Goal: Information Seeking & Learning: Learn about a topic

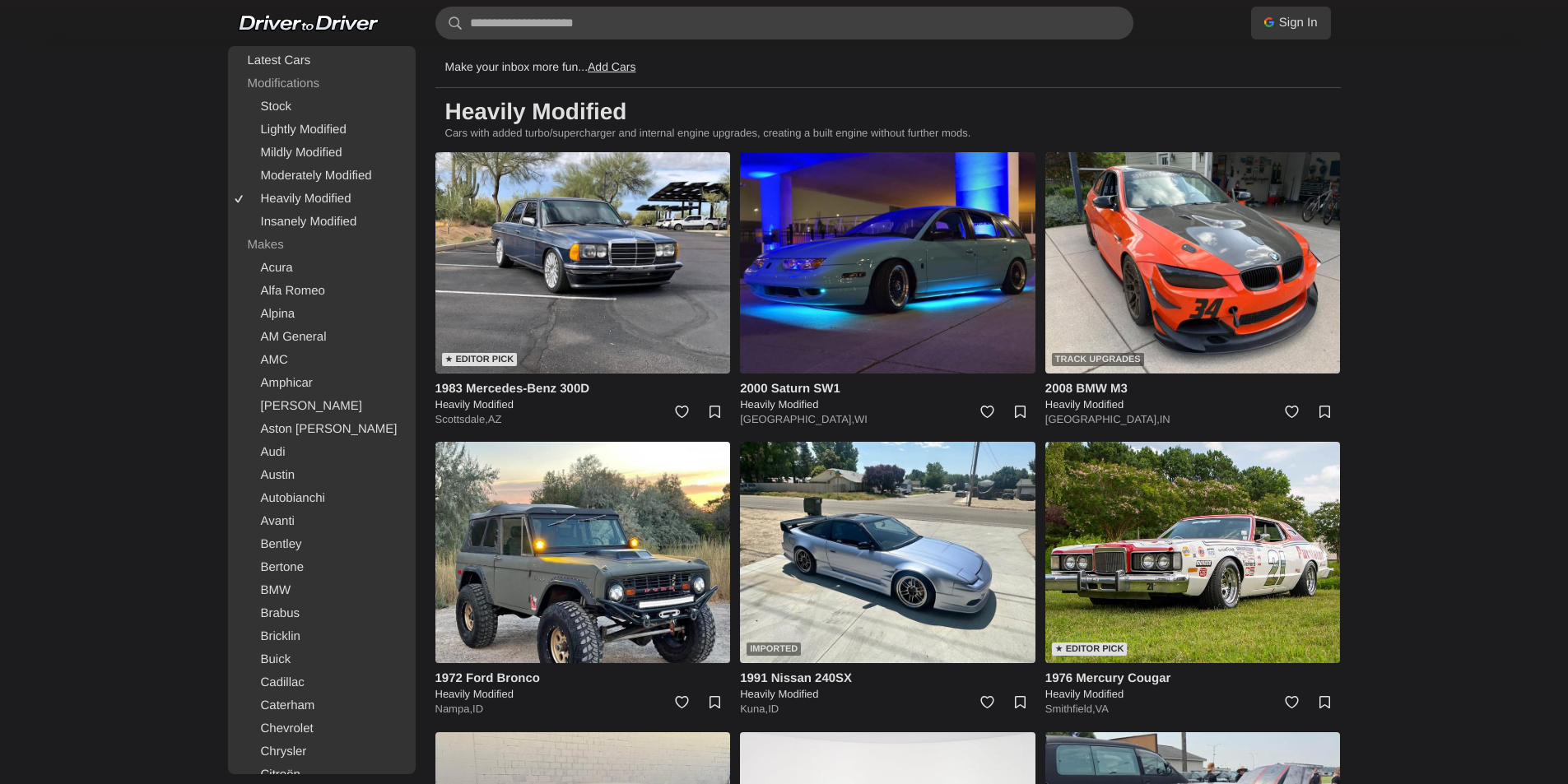
scroll to position [1705, 0]
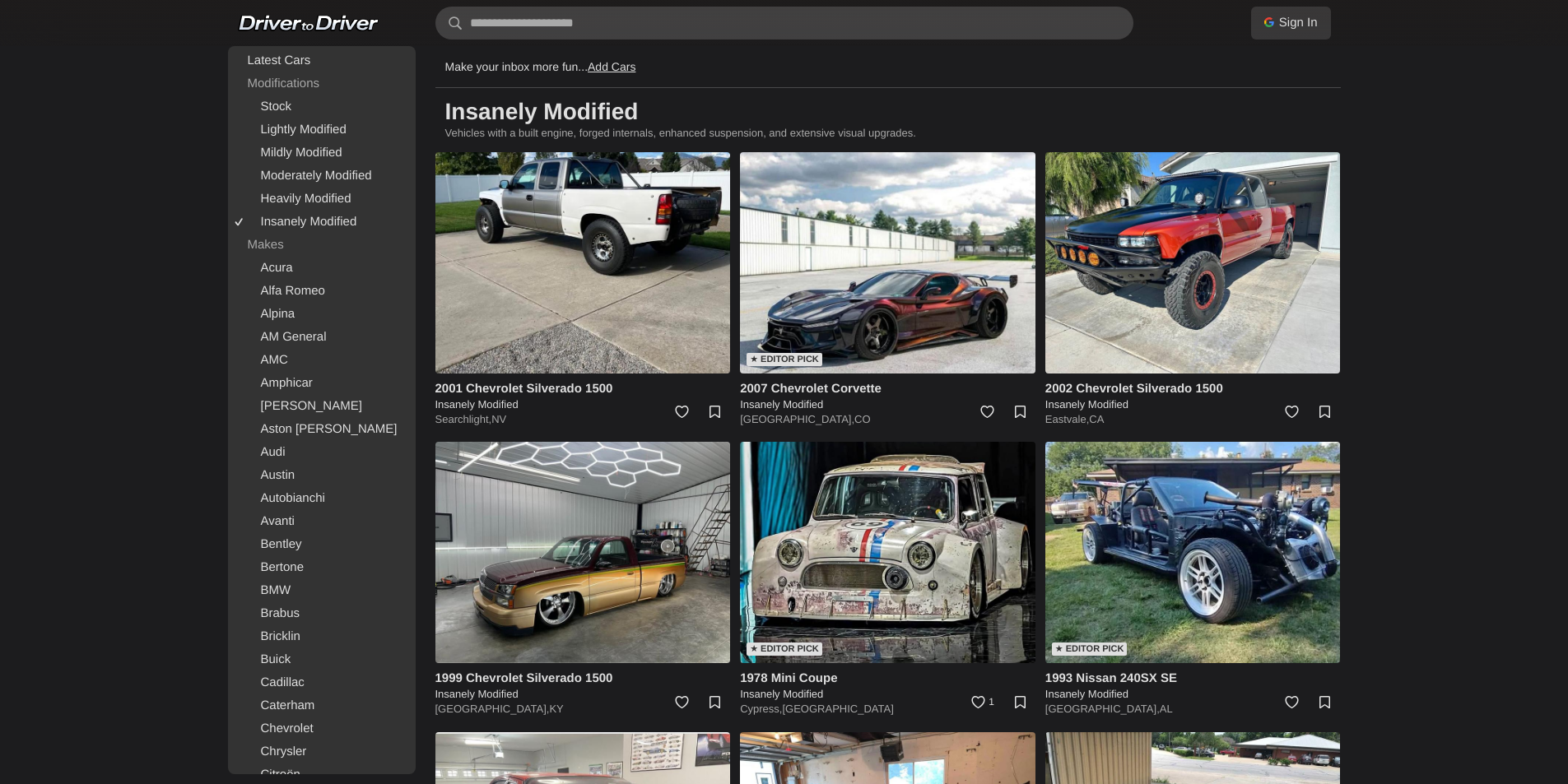
scroll to position [1705, 0]
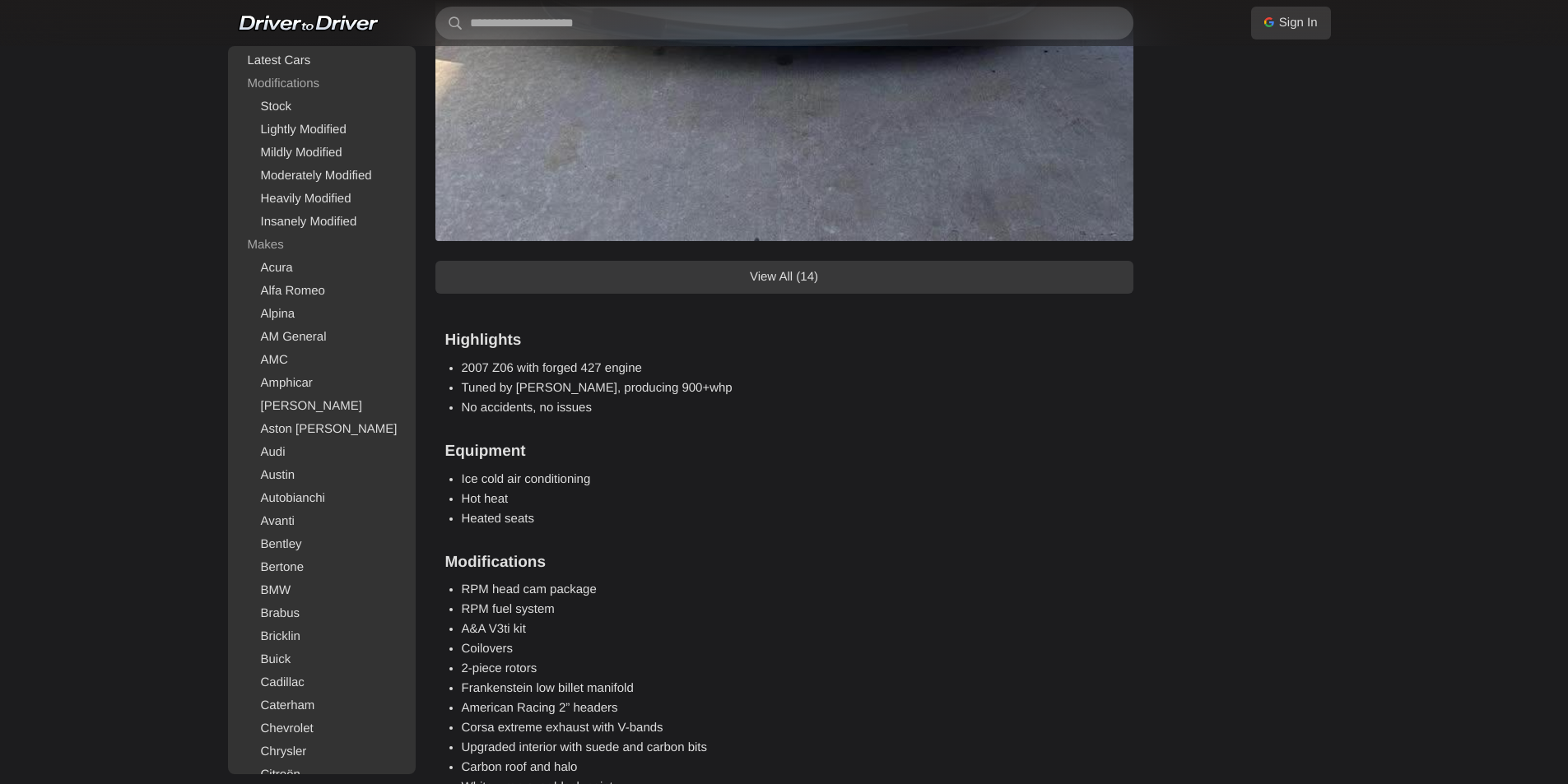
scroll to position [1892, 0]
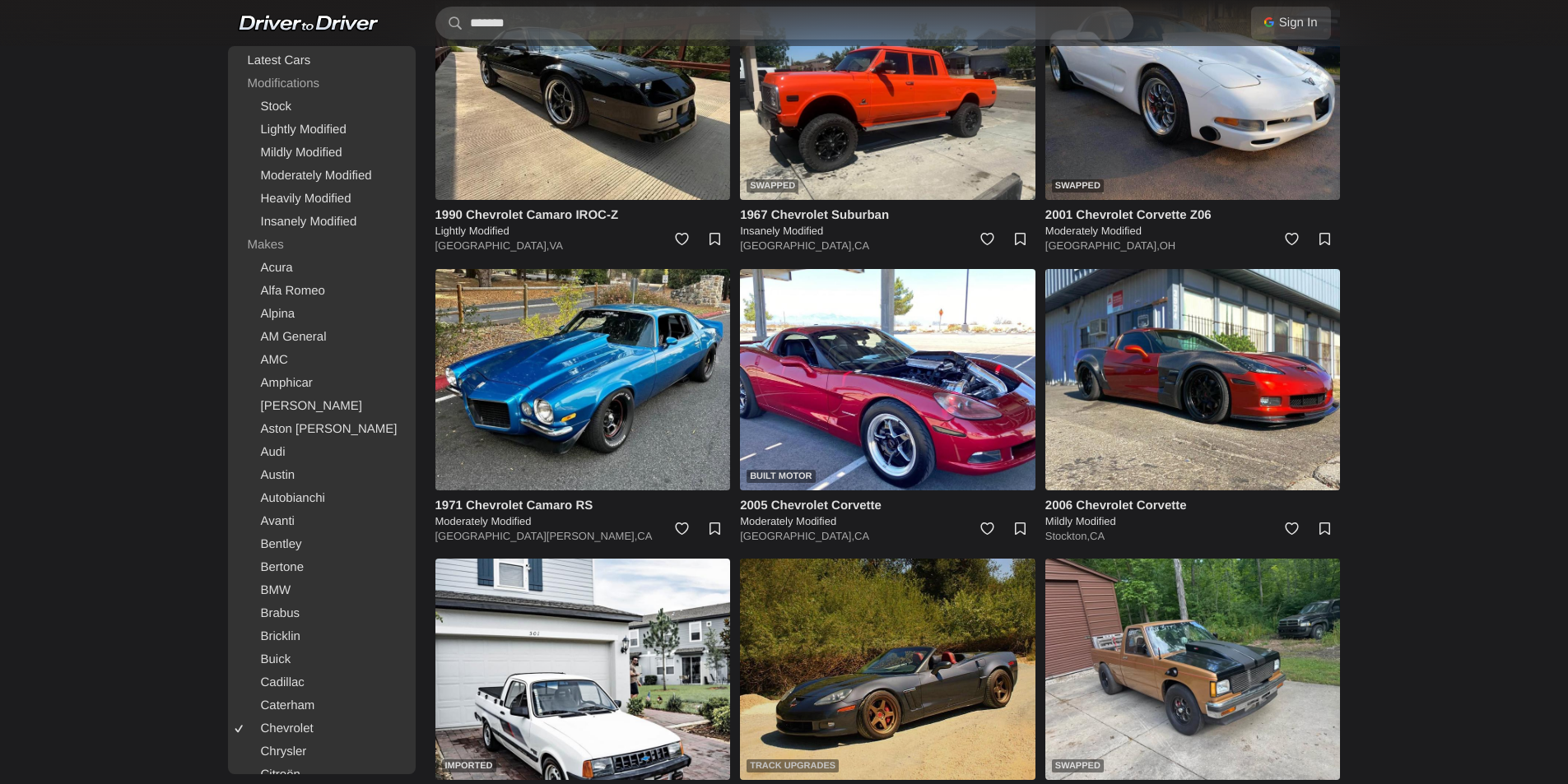
scroll to position [2954, 0]
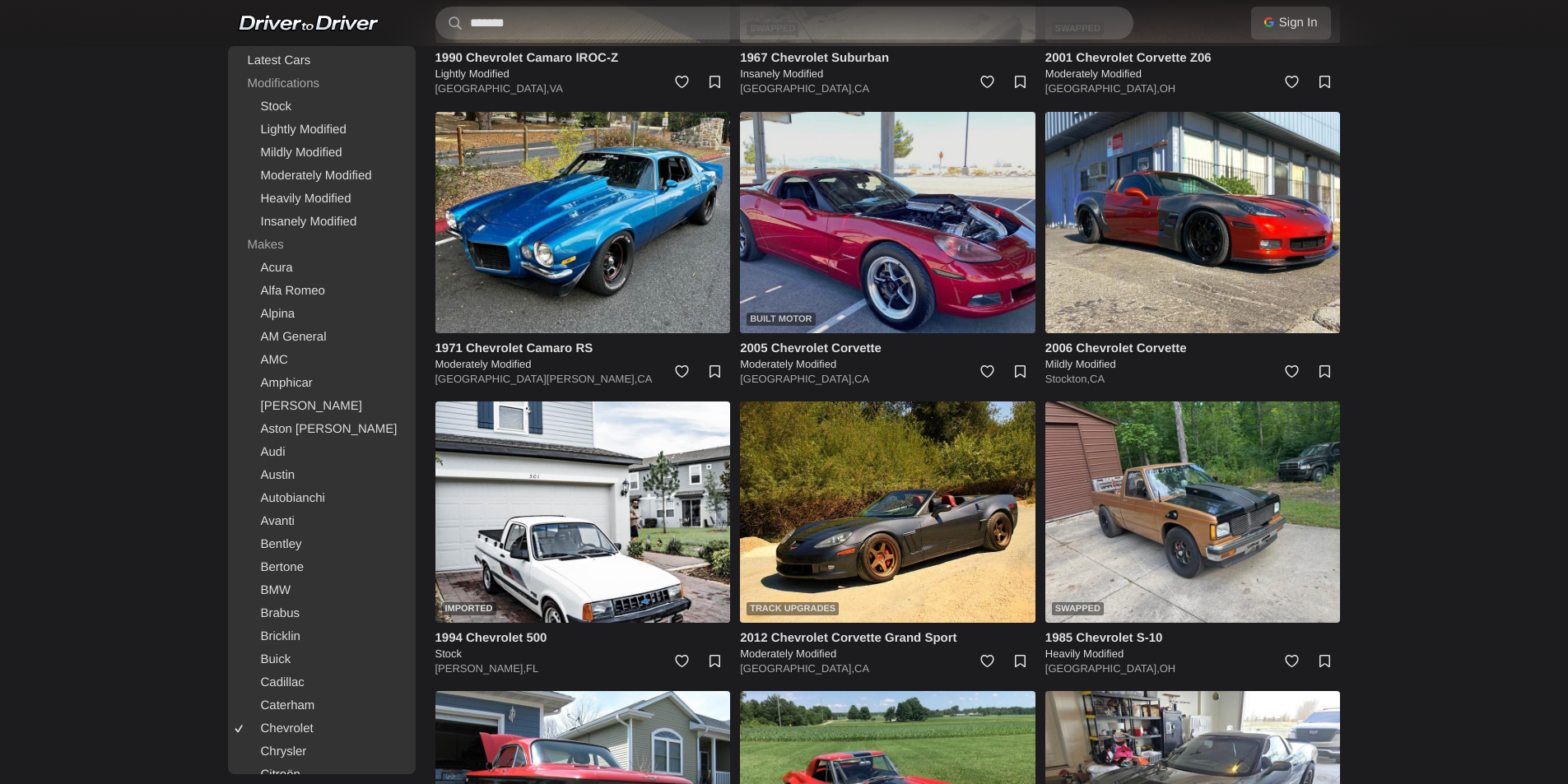
click at [816, 263] on img at bounding box center [887, 223] width 295 height 222
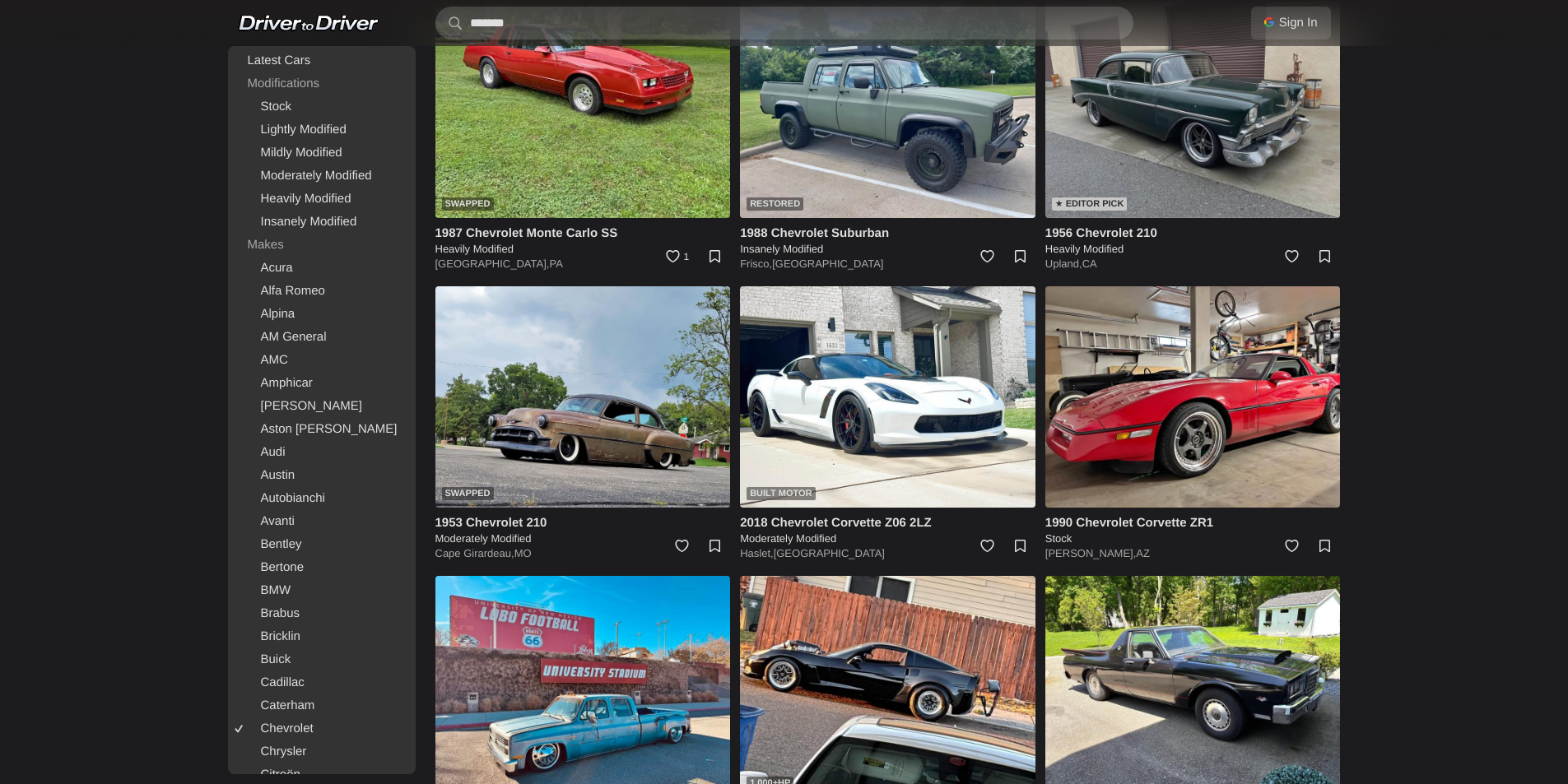
scroll to position [3941, 0]
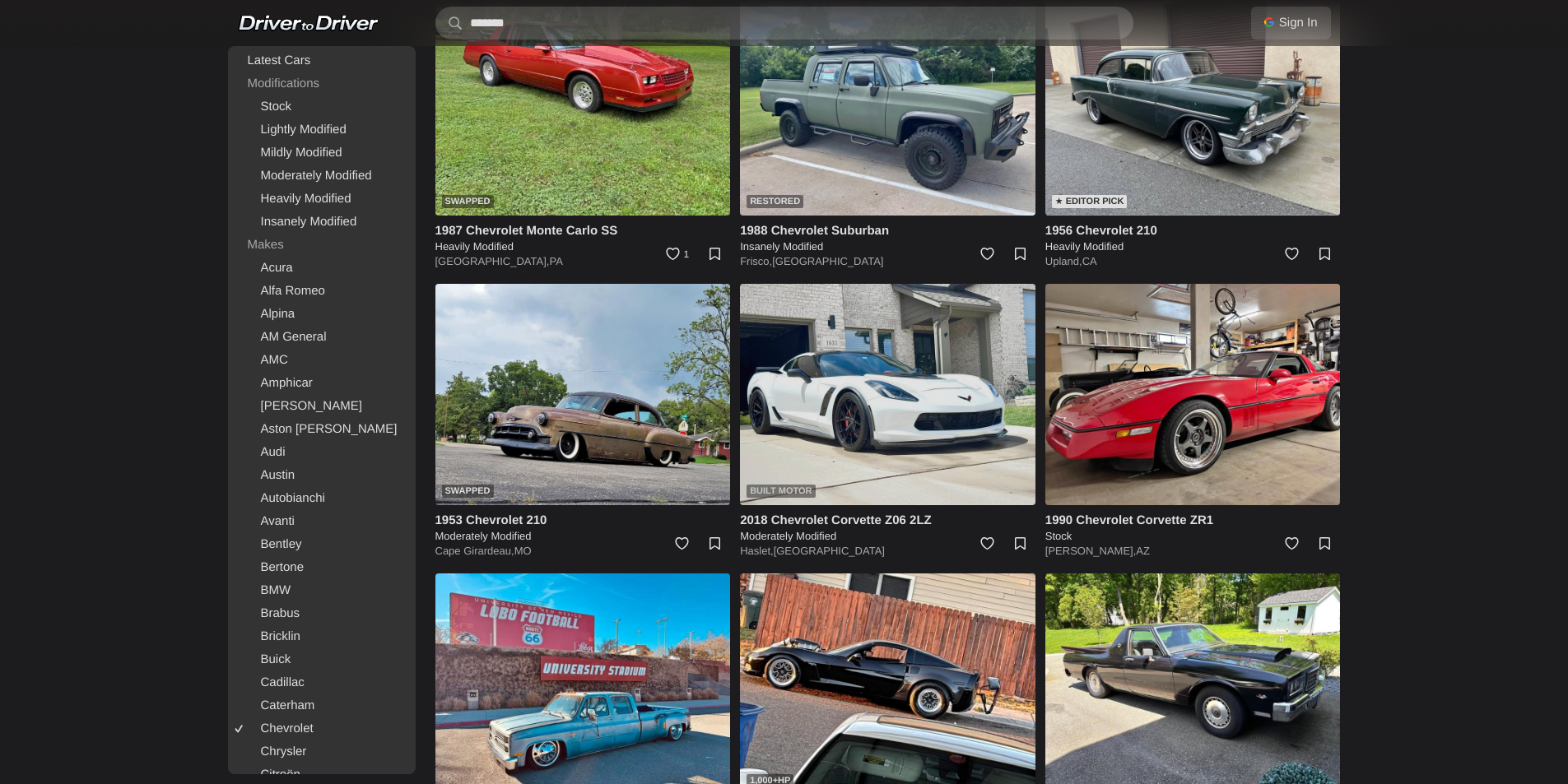
click at [876, 389] on img at bounding box center [887, 394] width 295 height 222
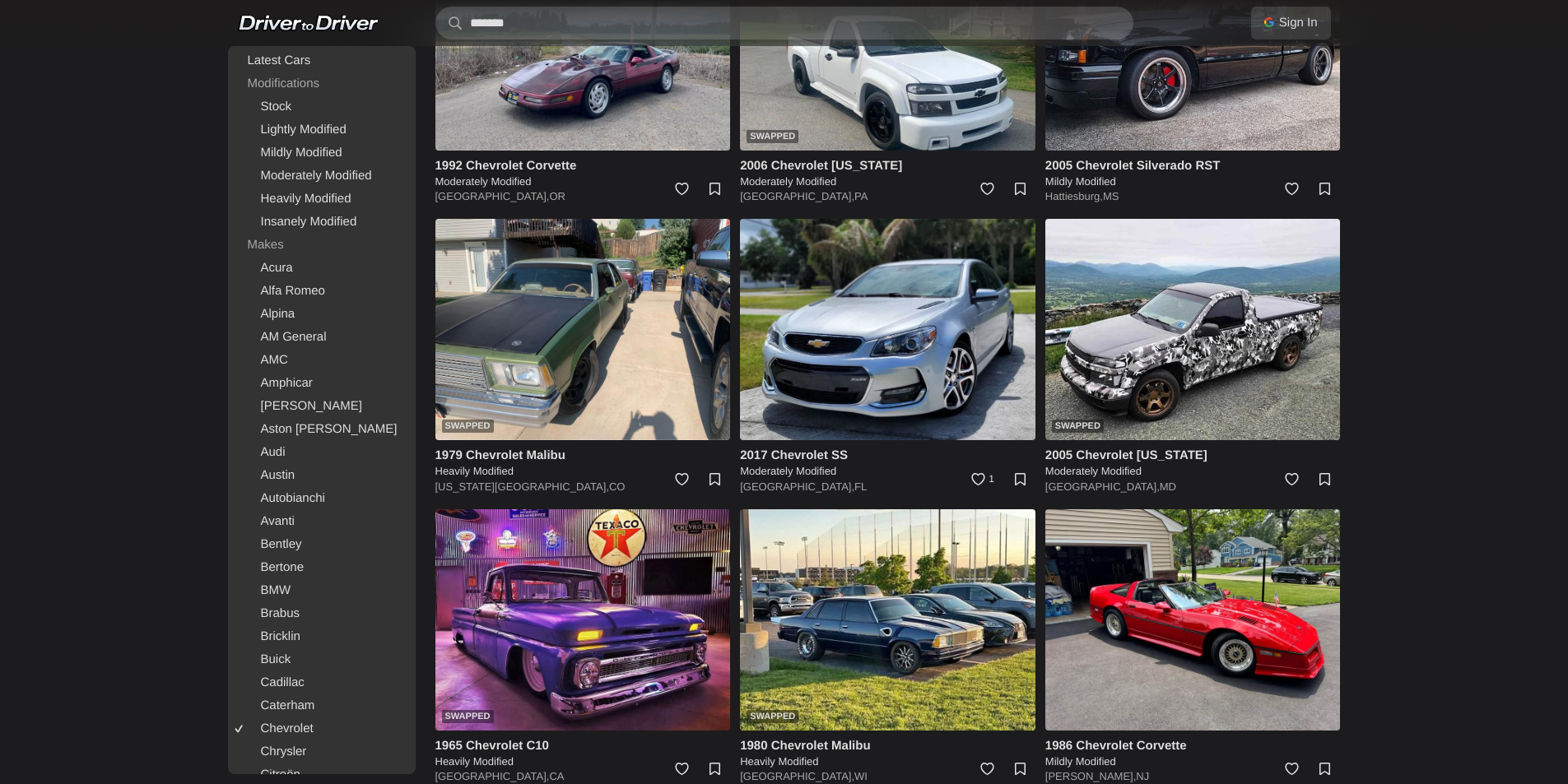
scroll to position [5175, 0]
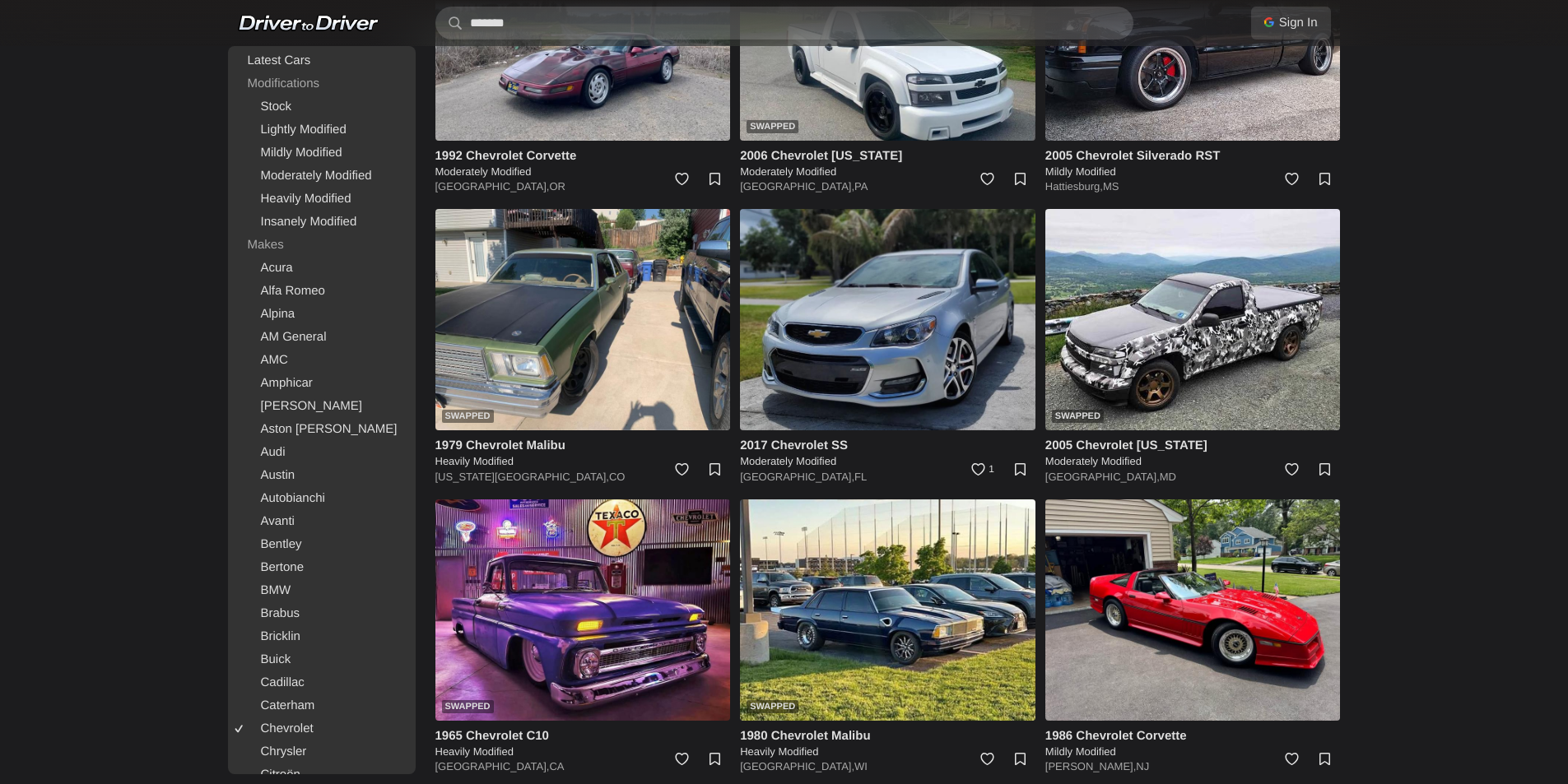
drag, startPoint x: 913, startPoint y: 458, endPoint x: 839, endPoint y: 382, distance: 106.1
click at [839, 382] on img at bounding box center [887, 319] width 295 height 222
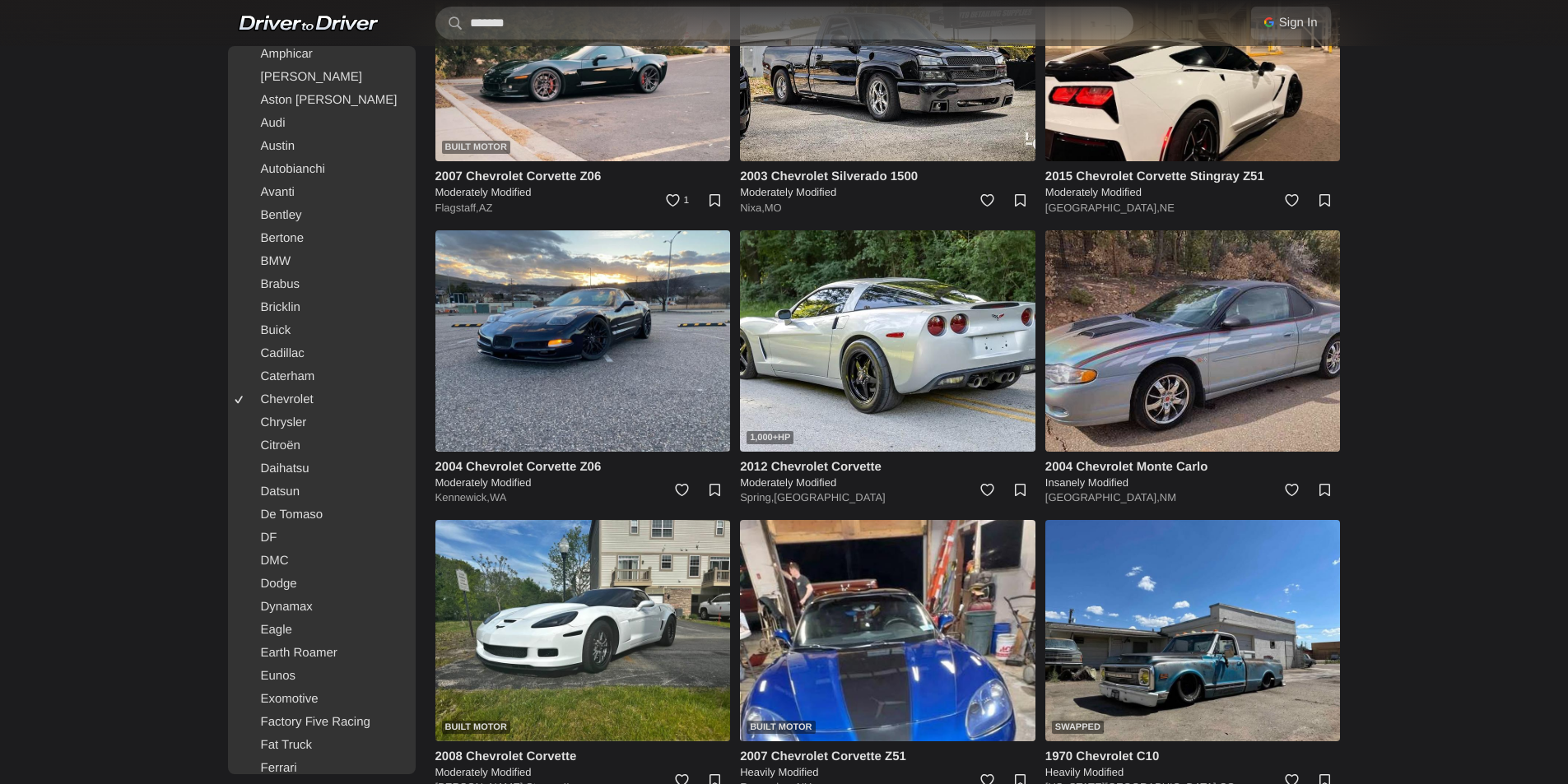
scroll to position [9536, 0]
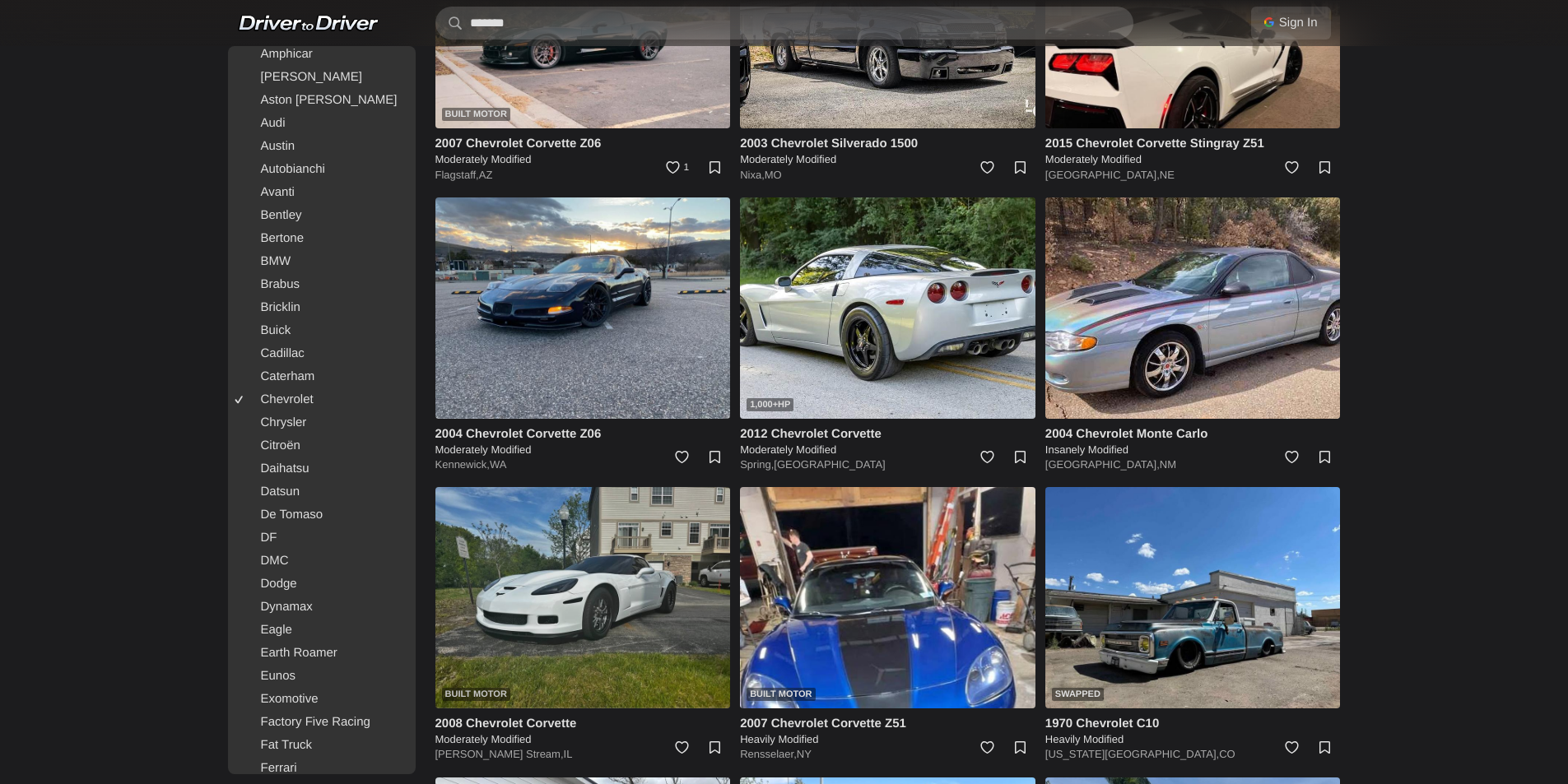
click at [586, 600] on img at bounding box center [583, 597] width 295 height 222
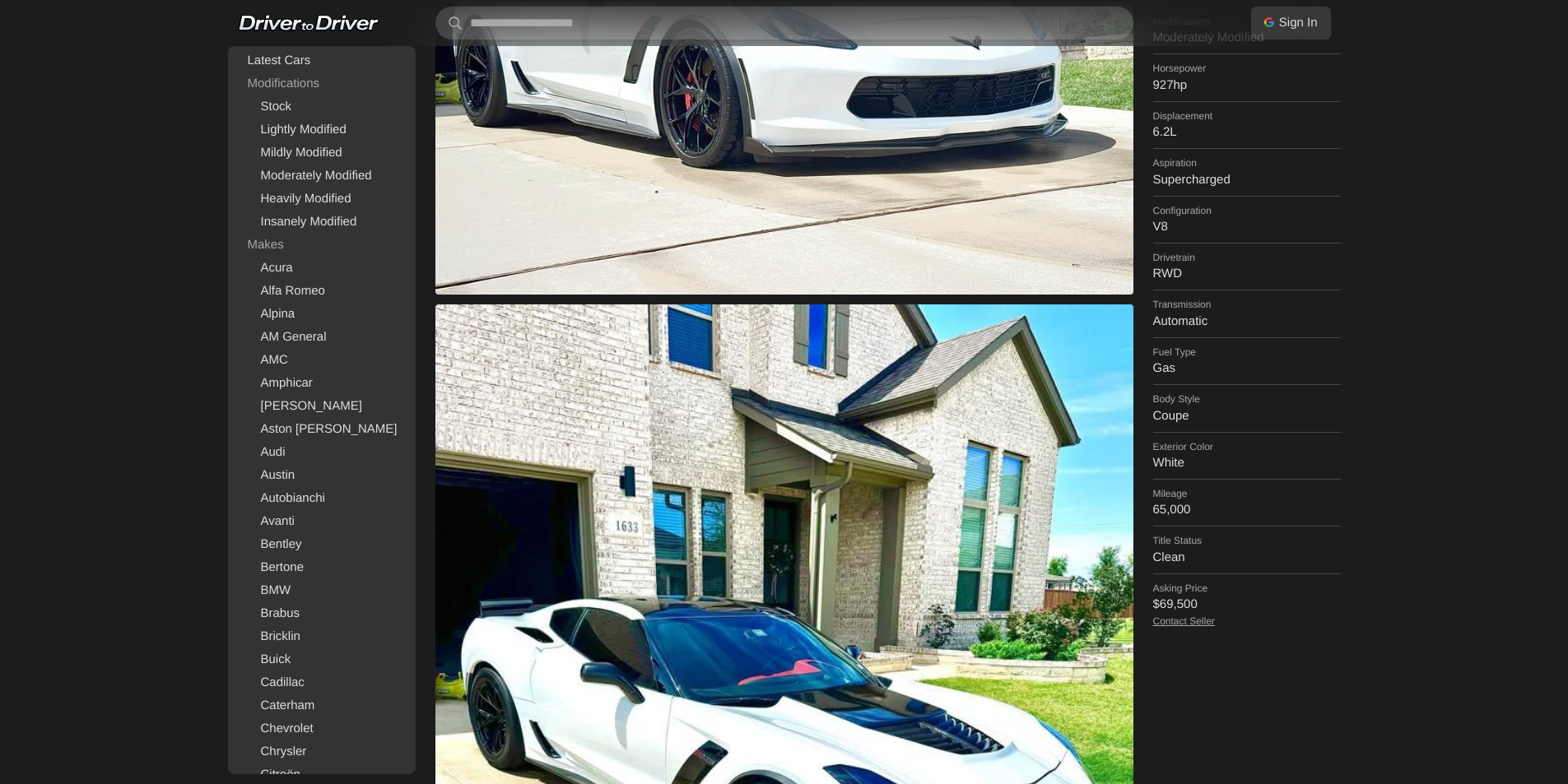
scroll to position [411, 0]
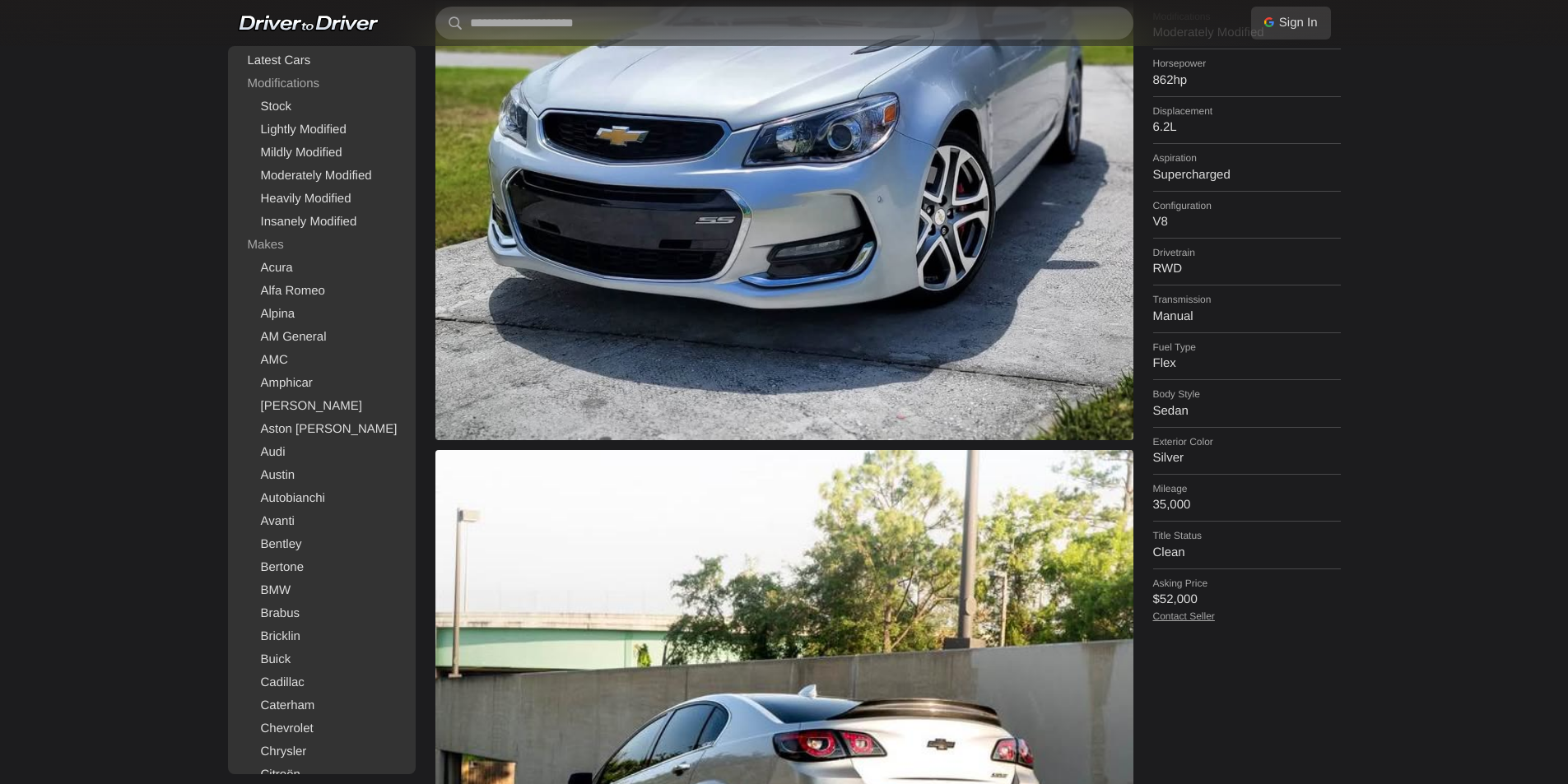
scroll to position [411, 0]
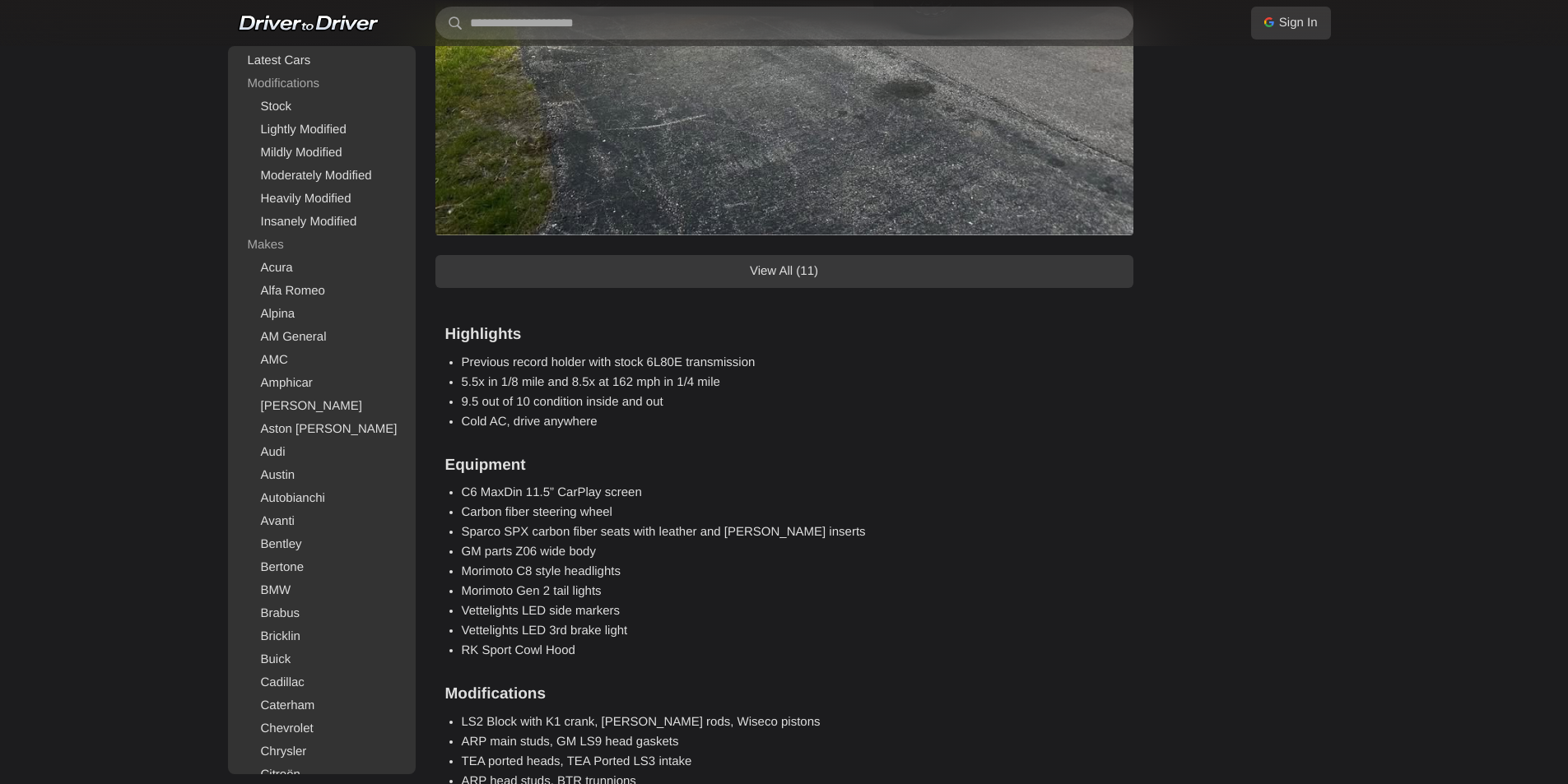
scroll to position [1481, 0]
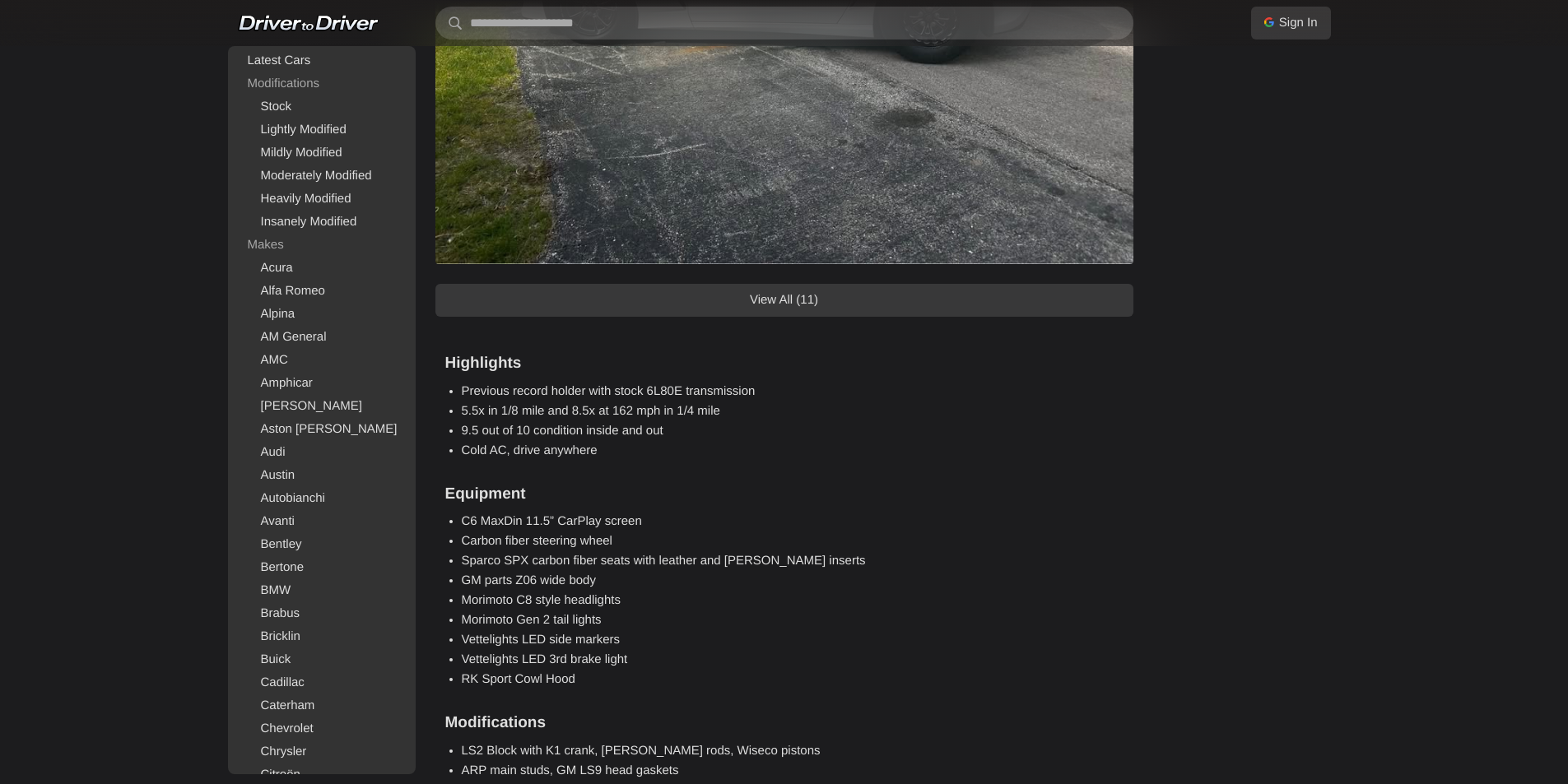
drag, startPoint x: 855, startPoint y: 292, endPoint x: 862, endPoint y: 299, distance: 9.9
click at [859, 298] on link "View All (11)" at bounding box center [784, 300] width 698 height 33
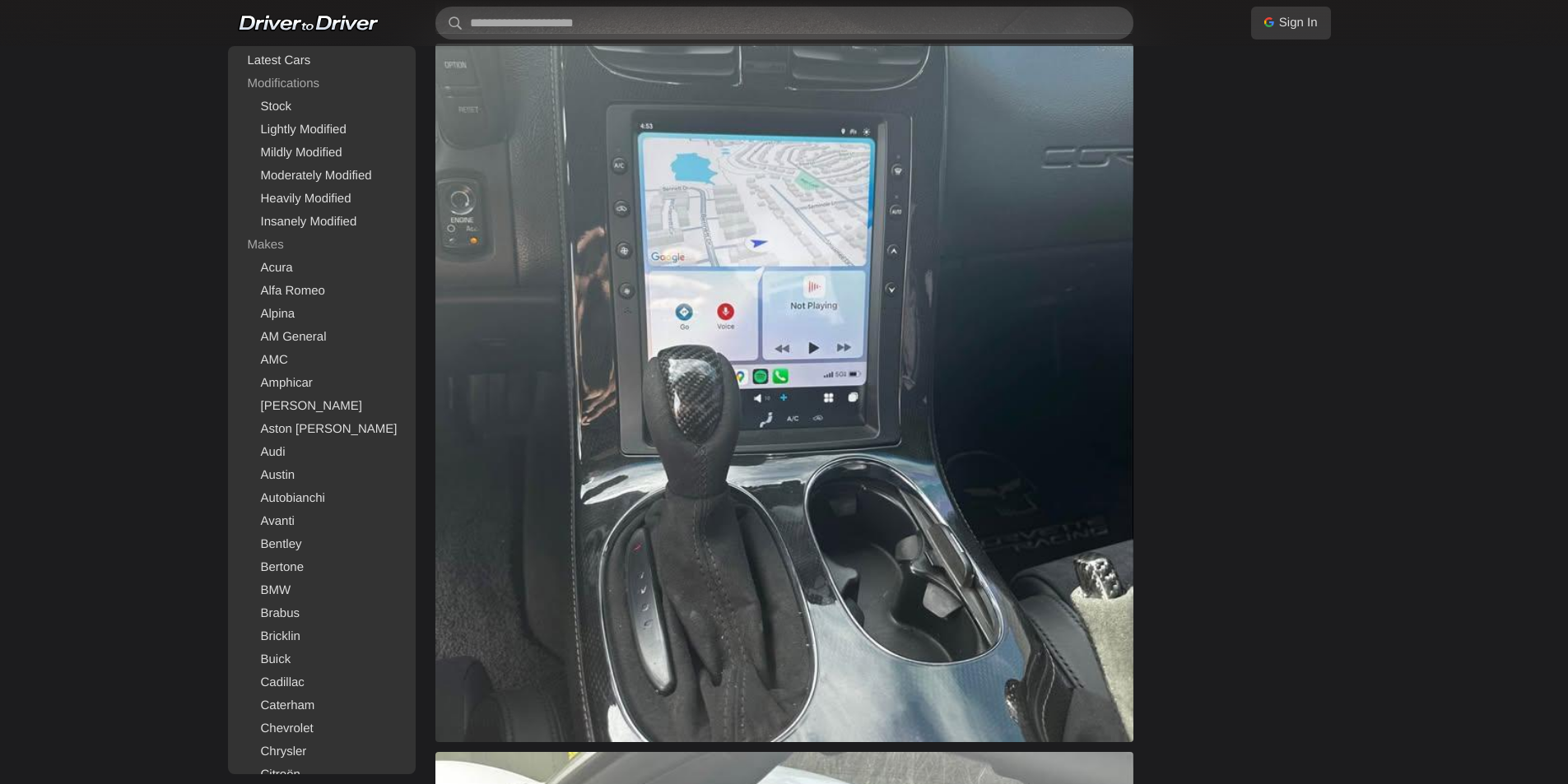
scroll to position [3209, 0]
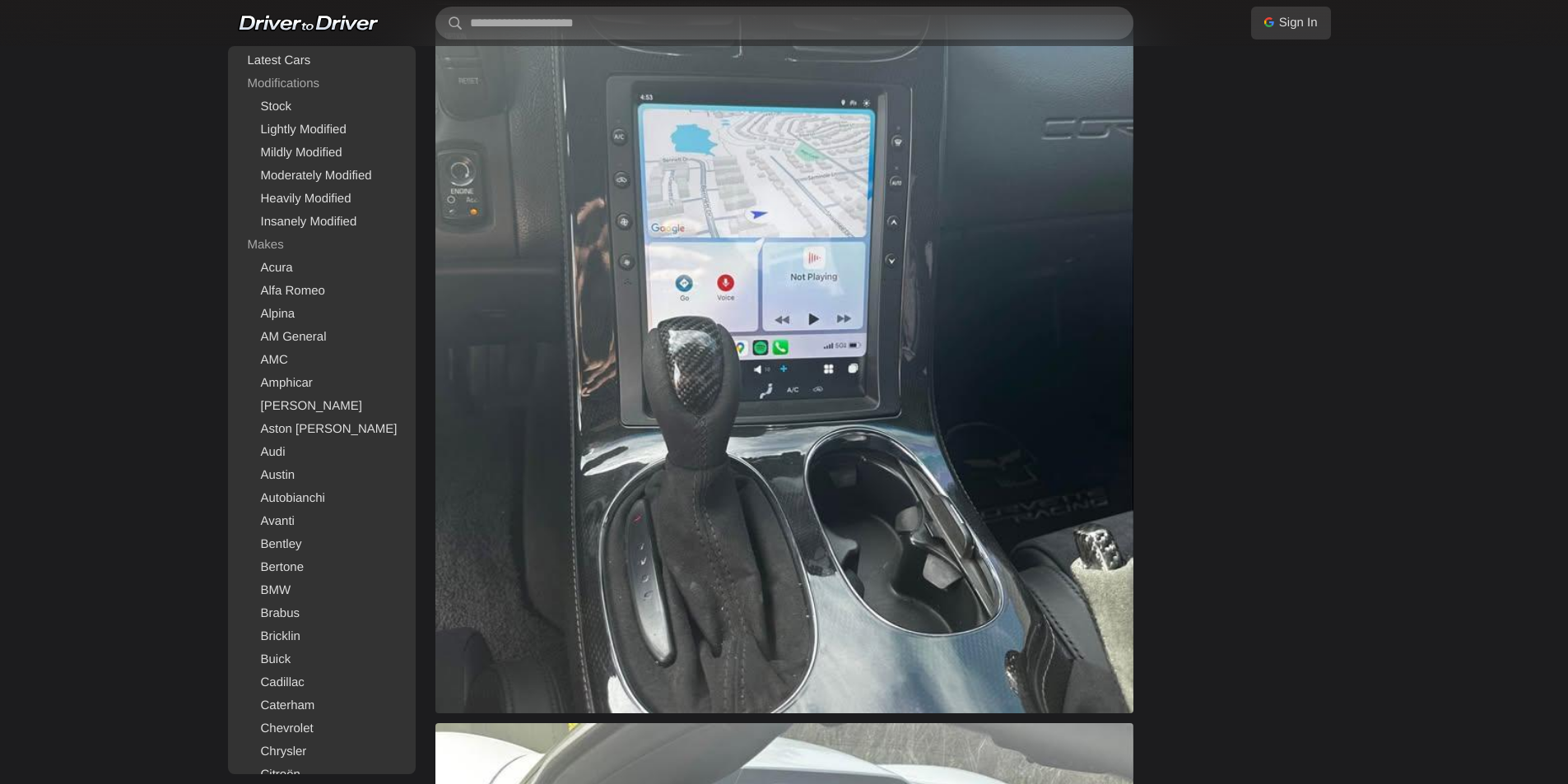
click at [864, 324] on img at bounding box center [784, 364] width 698 height 699
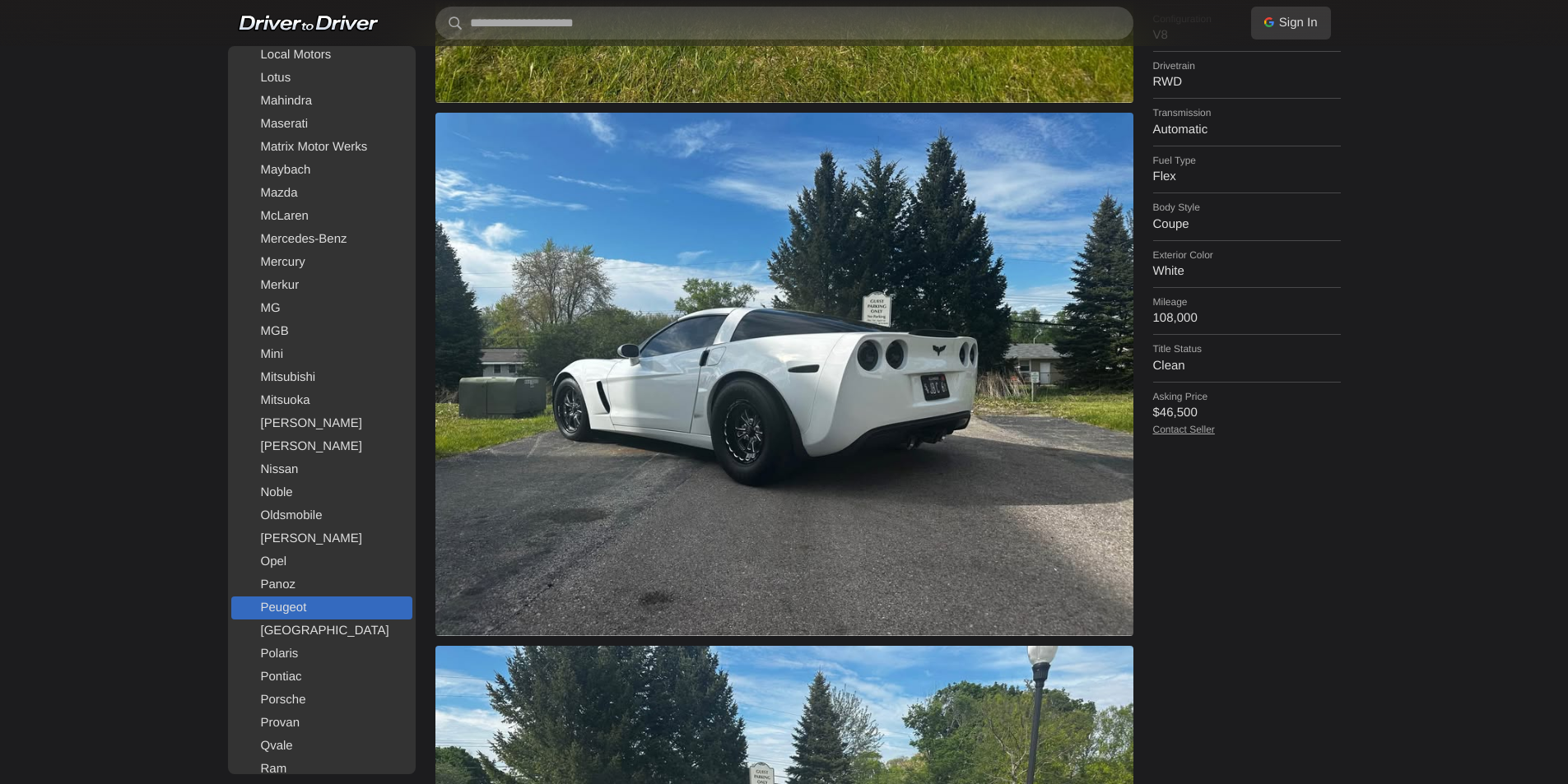
scroll to position [1728, 0]
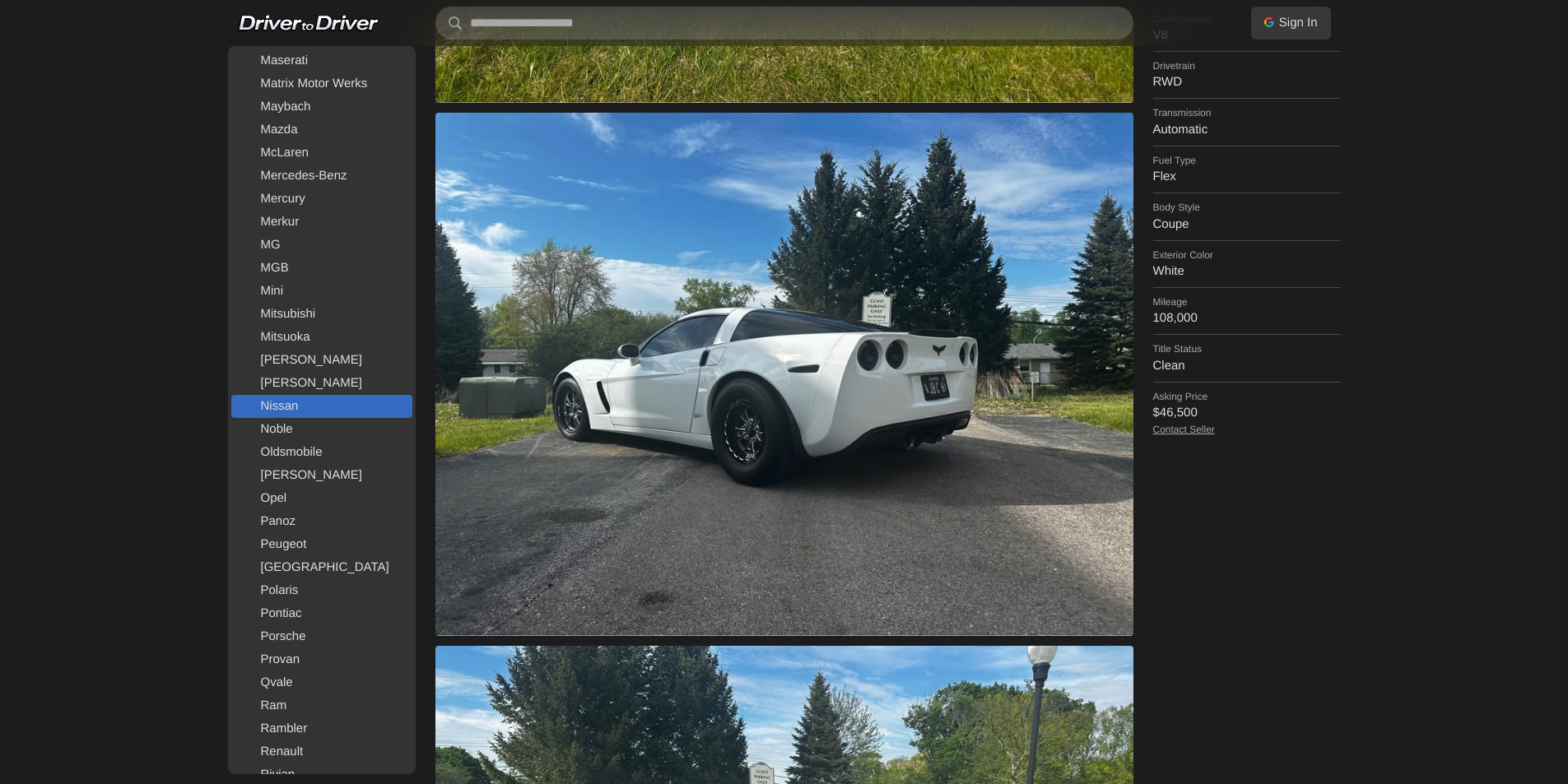
click at [284, 398] on link "Nissan" at bounding box center [322, 407] width 181 height 23
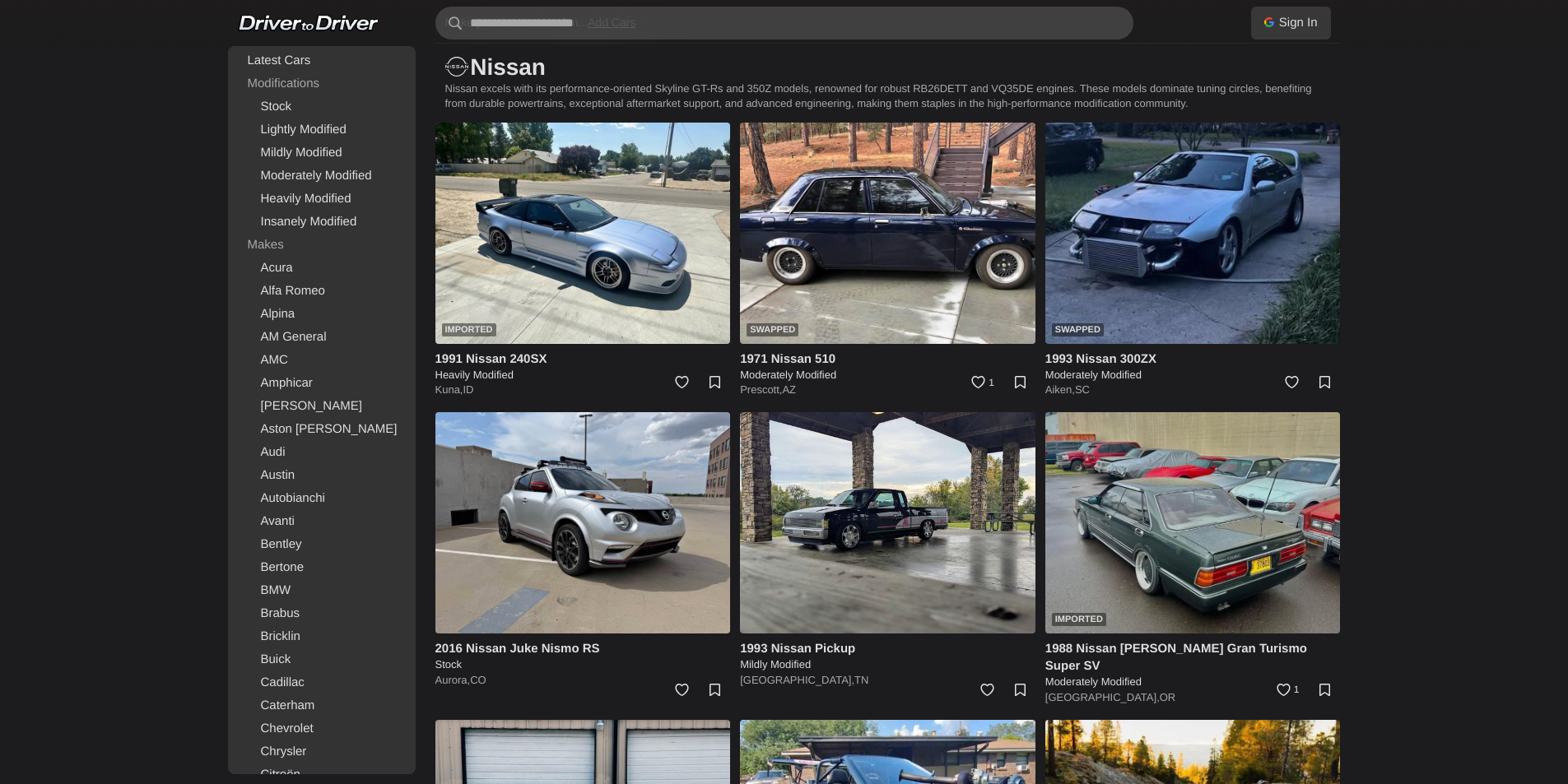
scroll to position [411, 0]
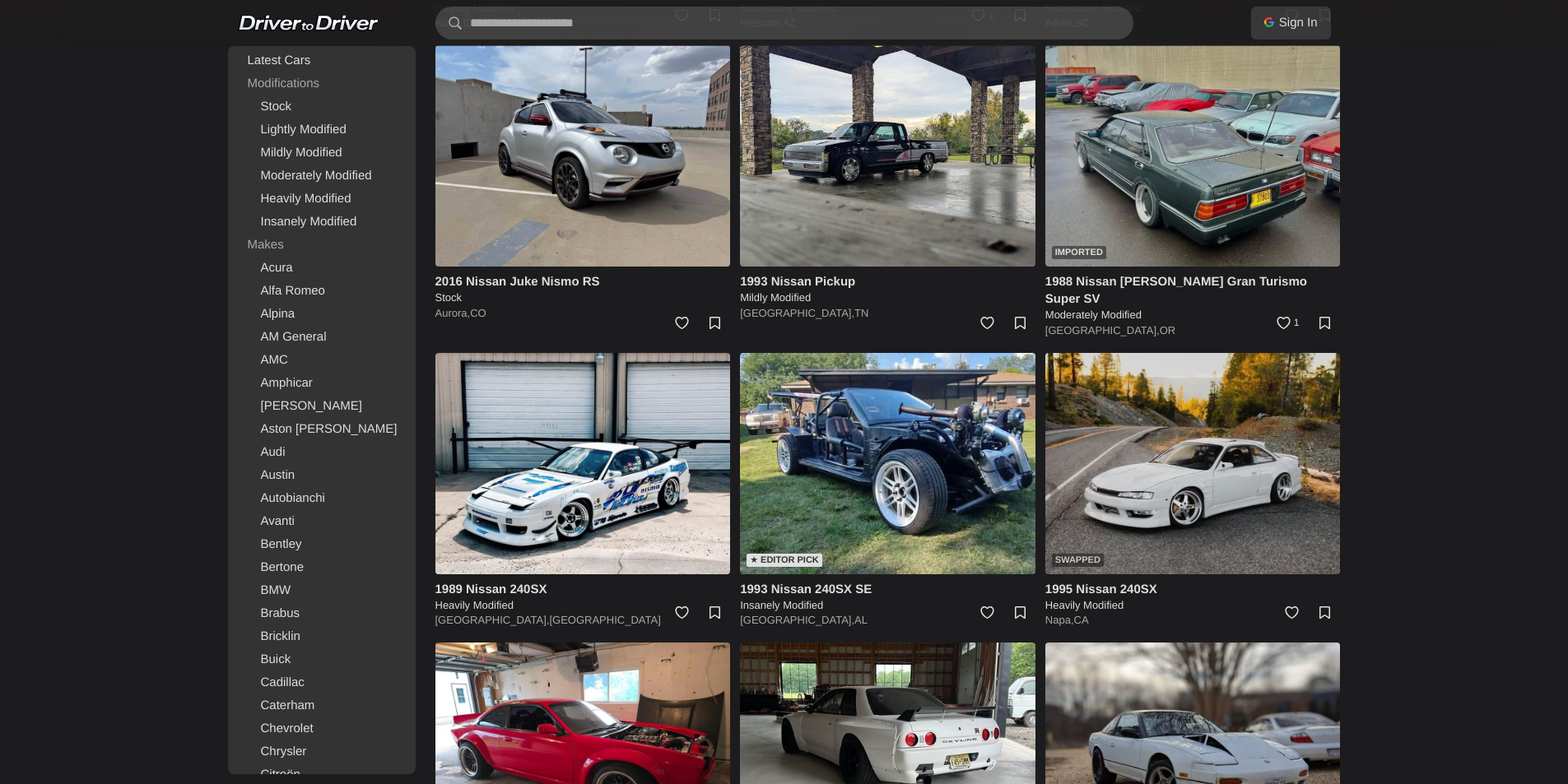
click at [1263, 460] on img at bounding box center [1192, 464] width 295 height 222
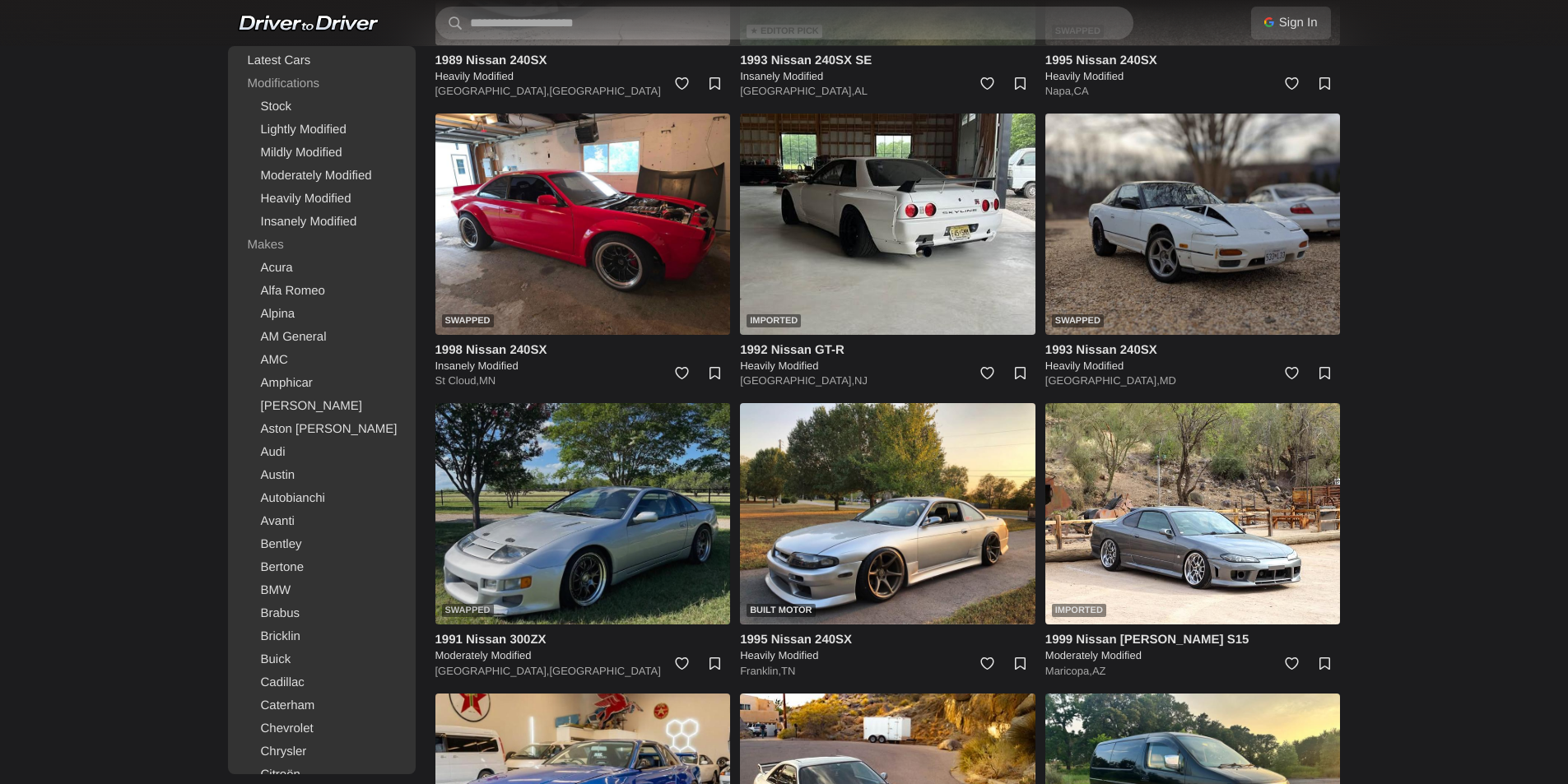
scroll to position [1316, 0]
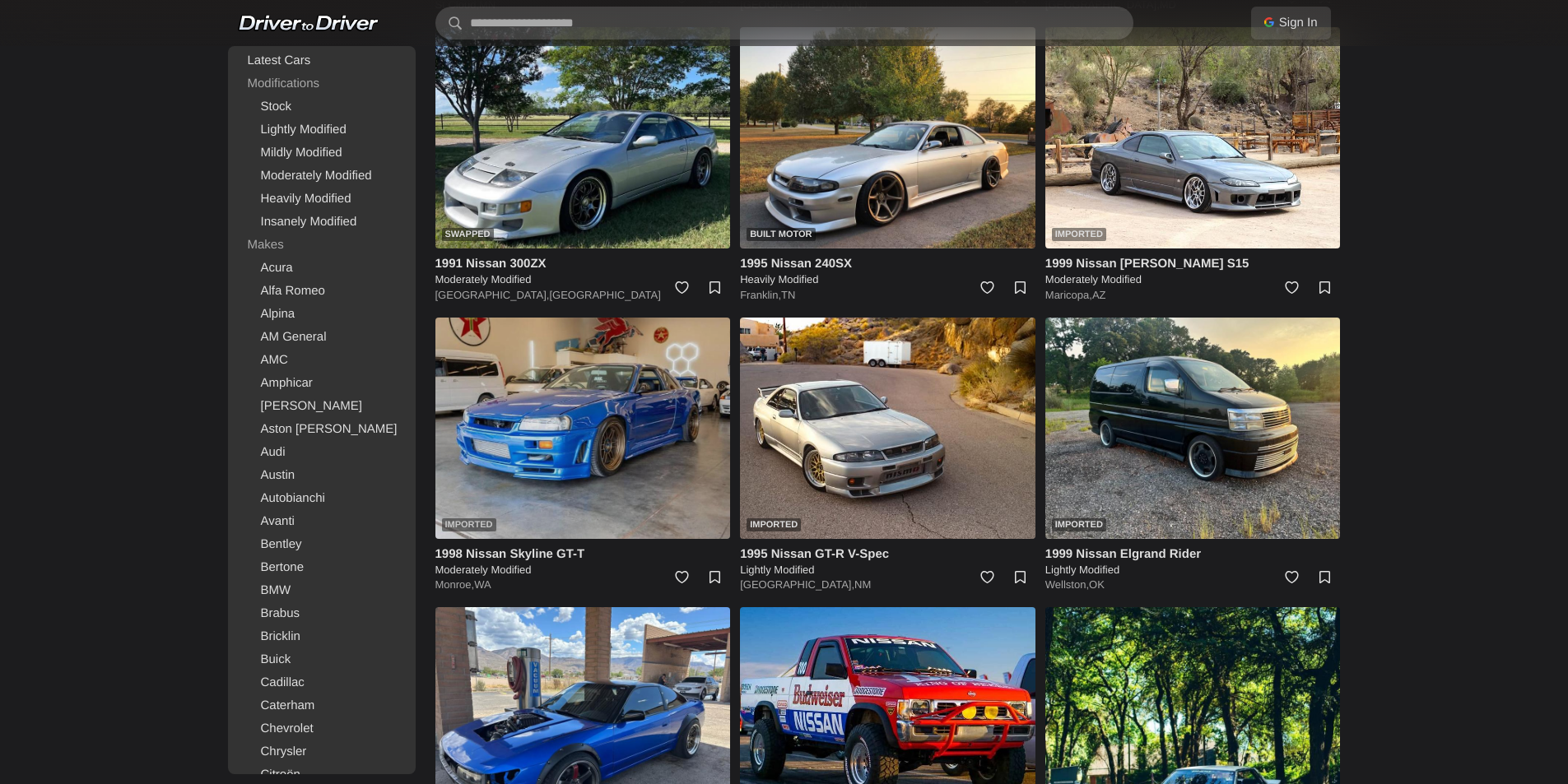
click at [633, 388] on img at bounding box center [583, 428] width 295 height 222
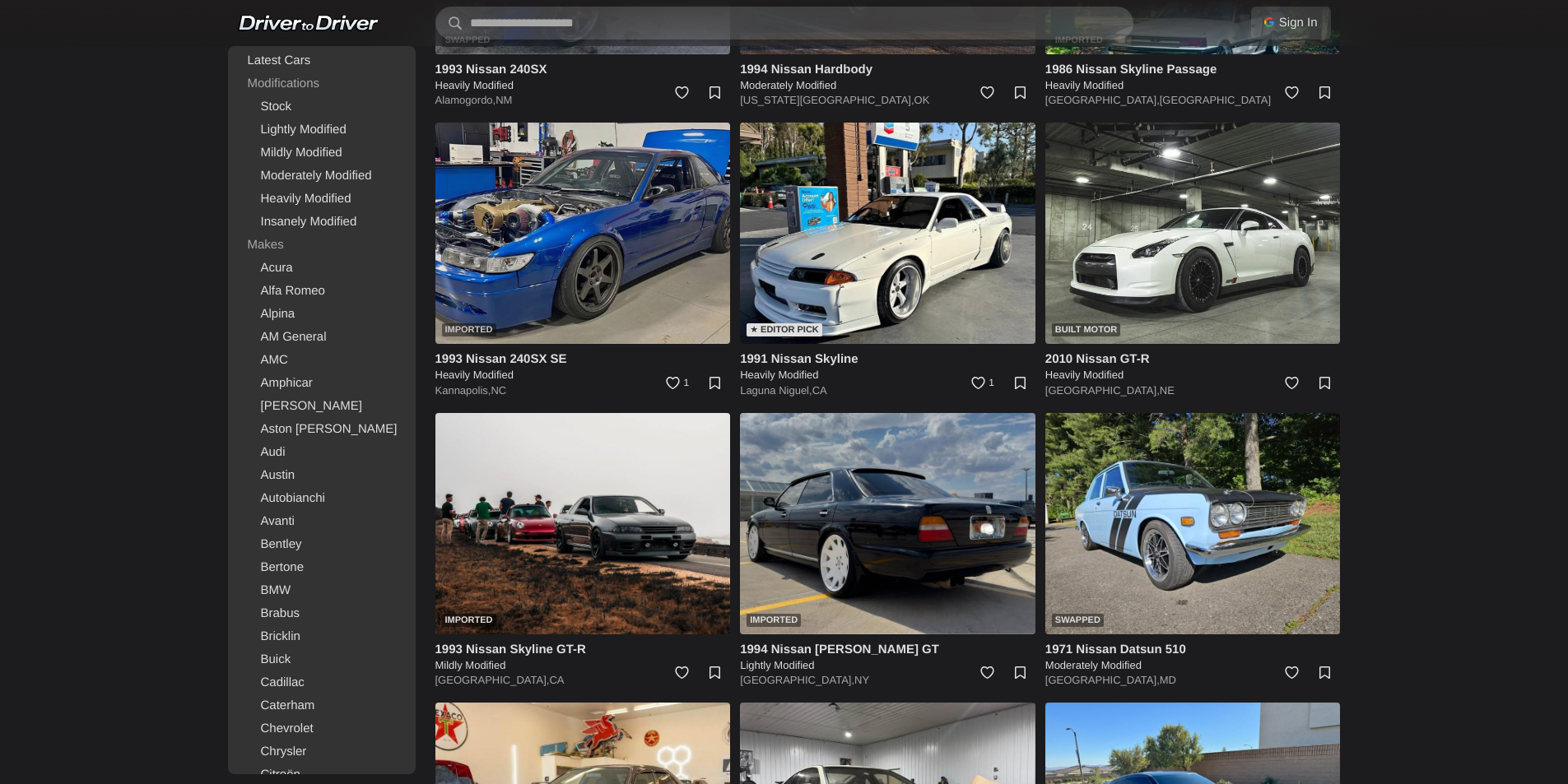
scroll to position [2139, 0]
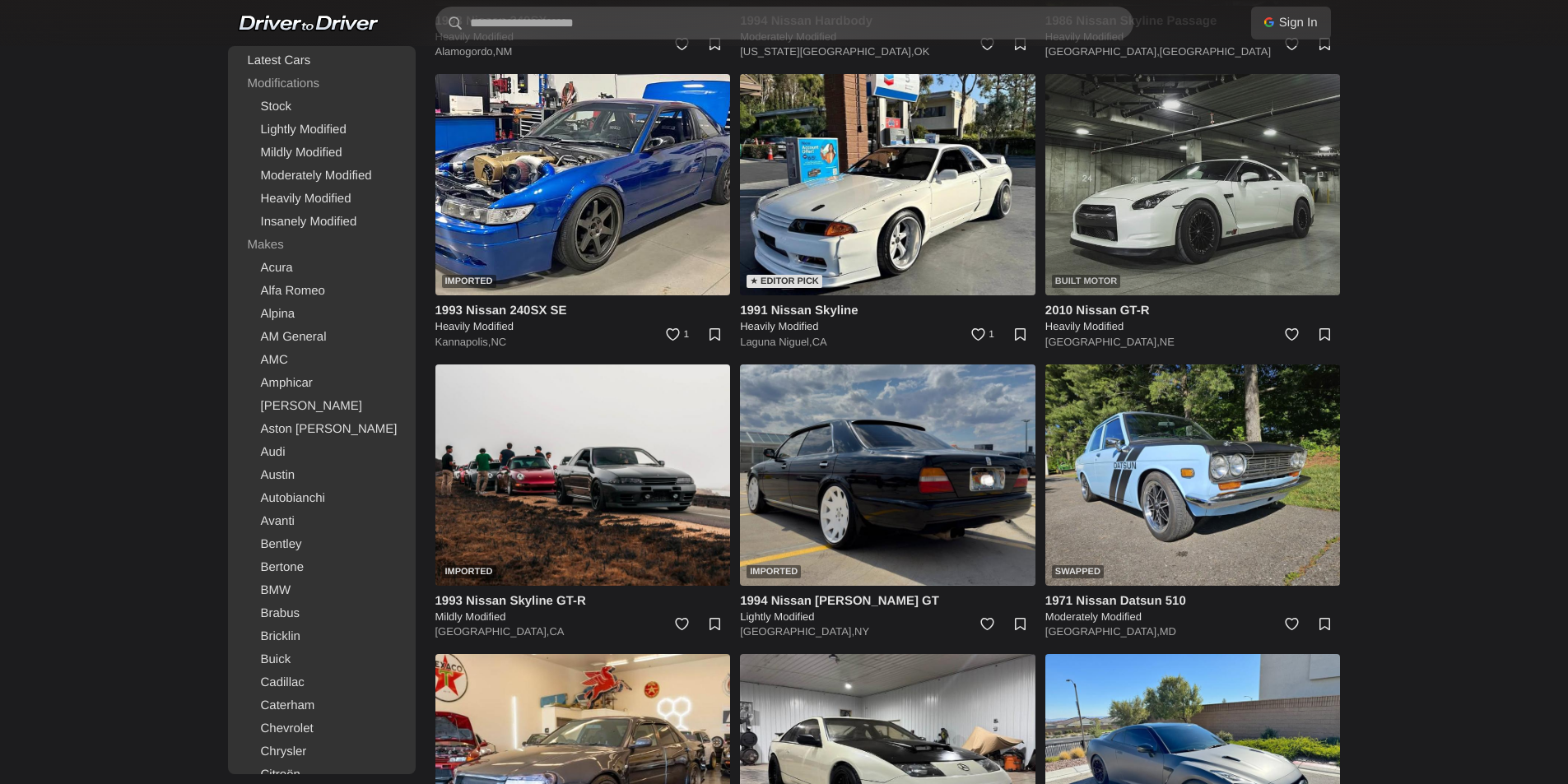
click at [1114, 188] on img at bounding box center [1192, 184] width 295 height 222
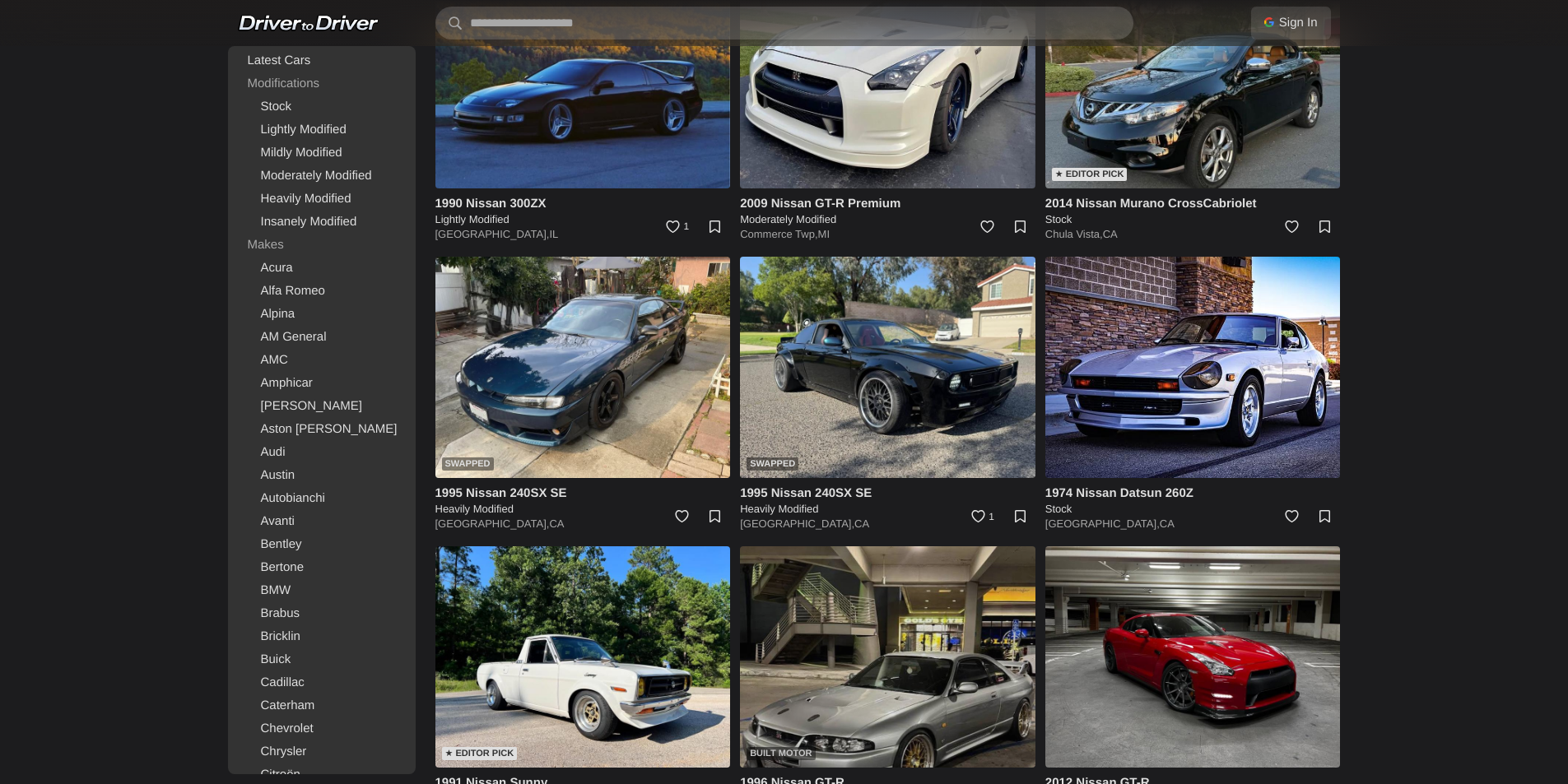
scroll to position [3455, 0]
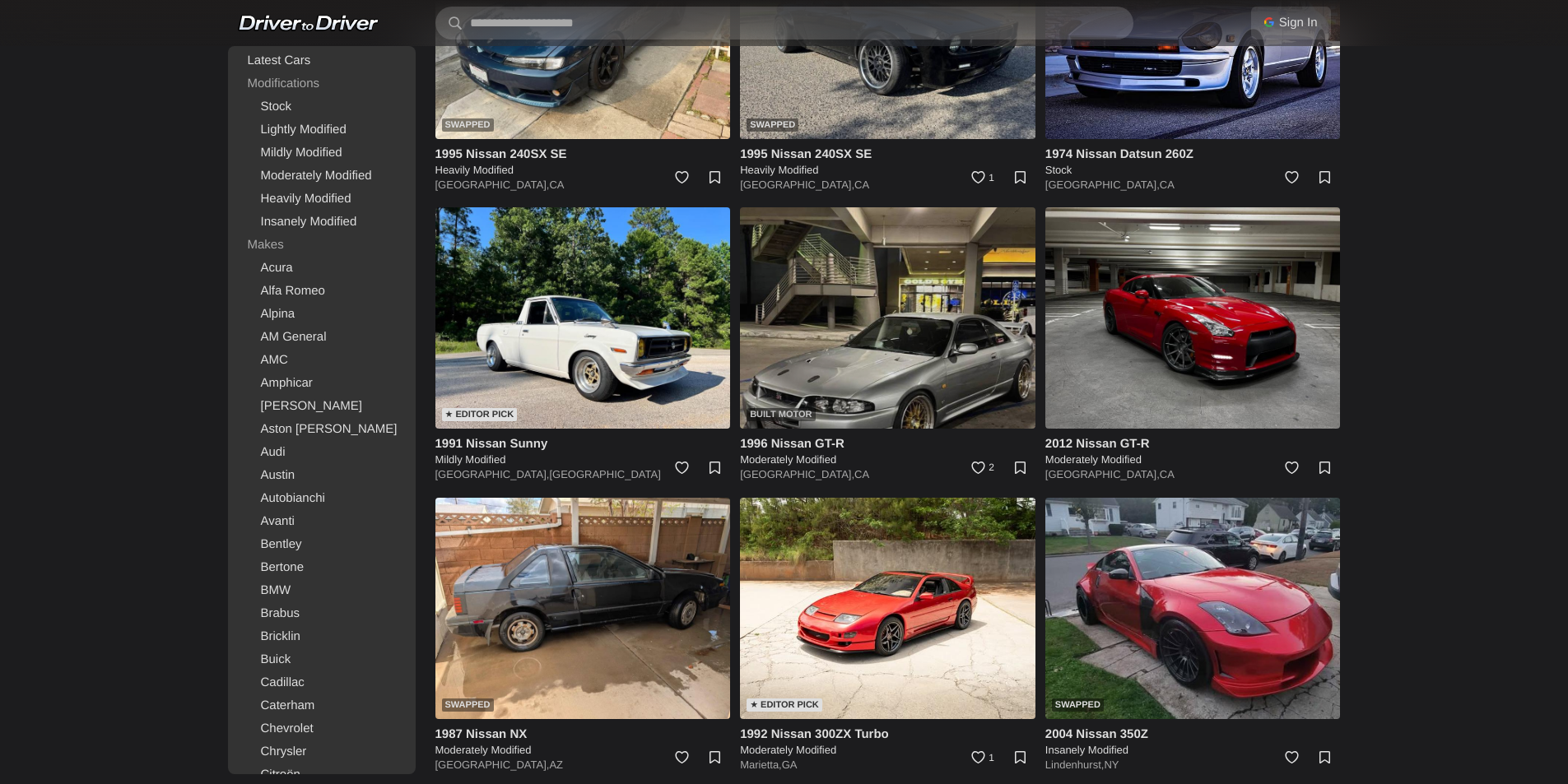
click at [843, 376] on img at bounding box center [887, 317] width 295 height 222
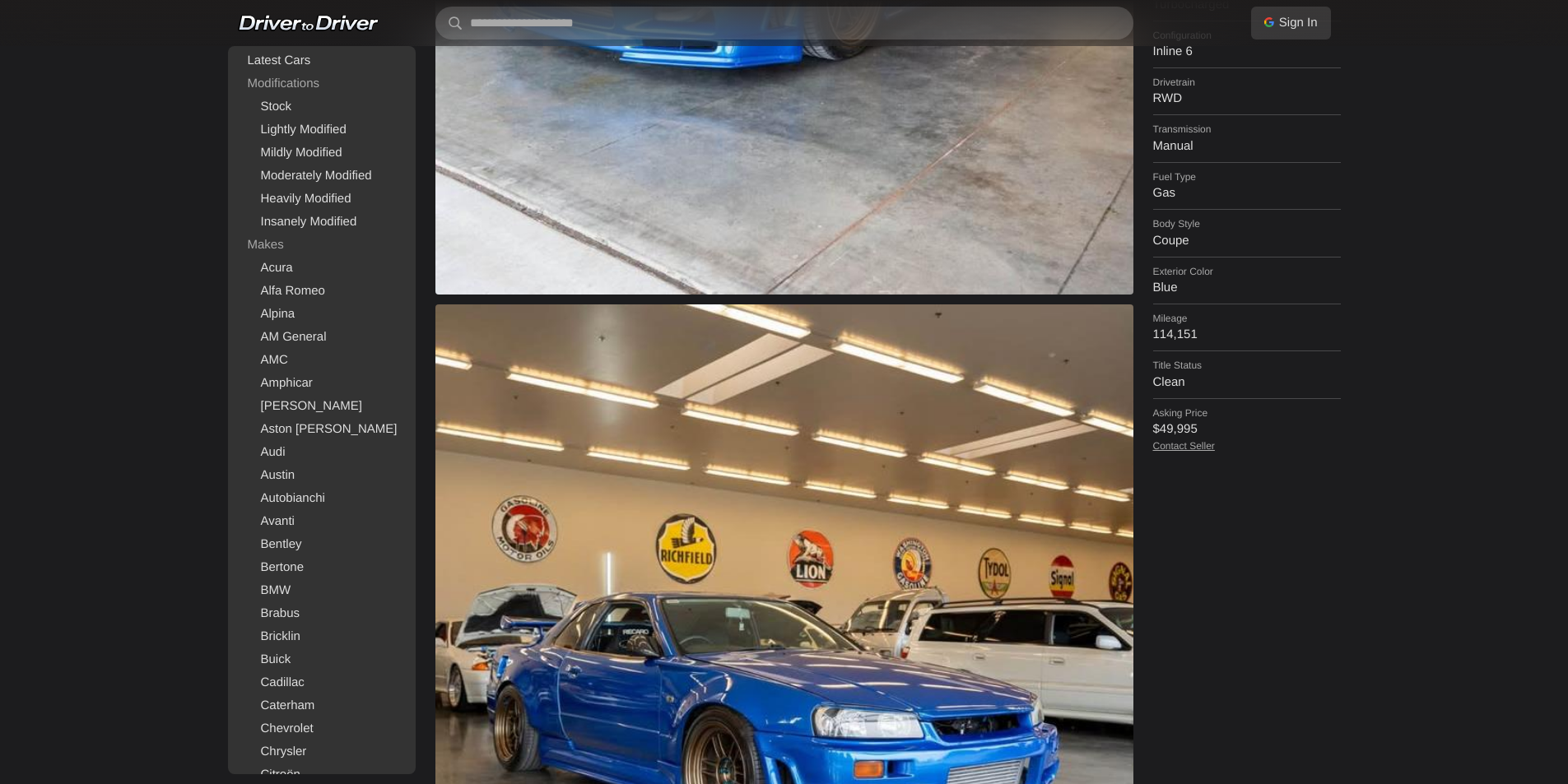
scroll to position [576, 0]
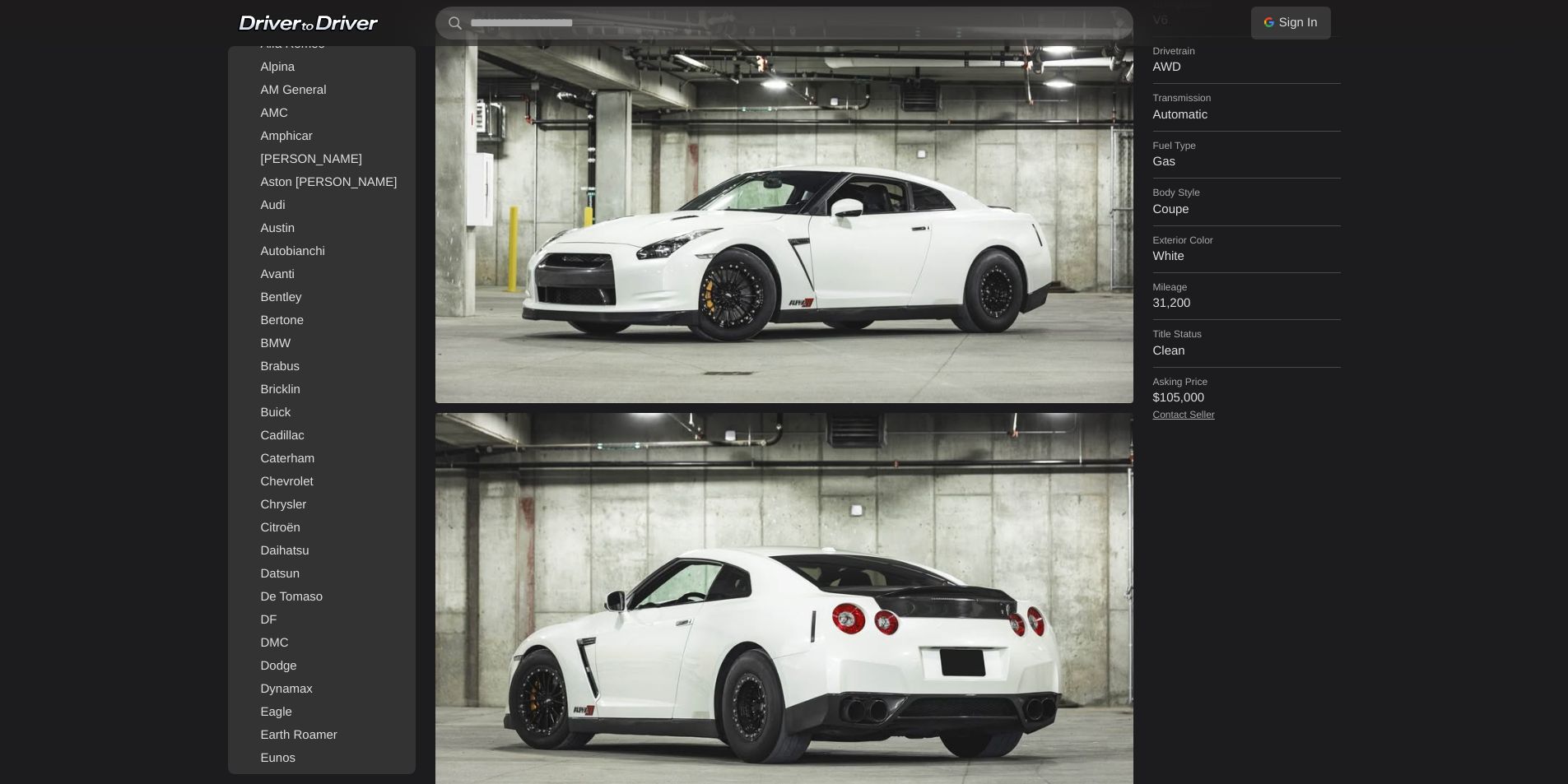
scroll to position [247, 0]
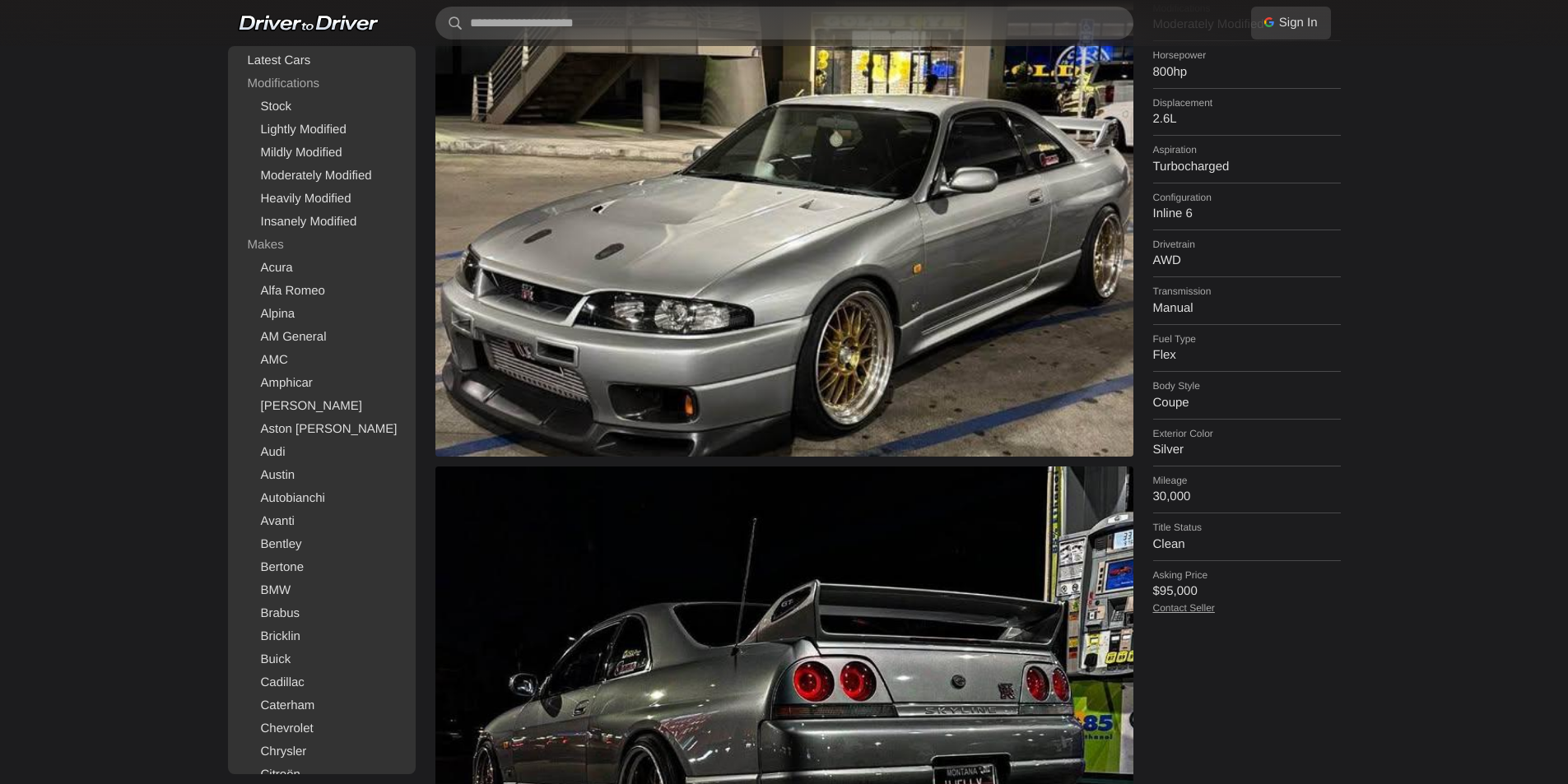
scroll to position [411, 0]
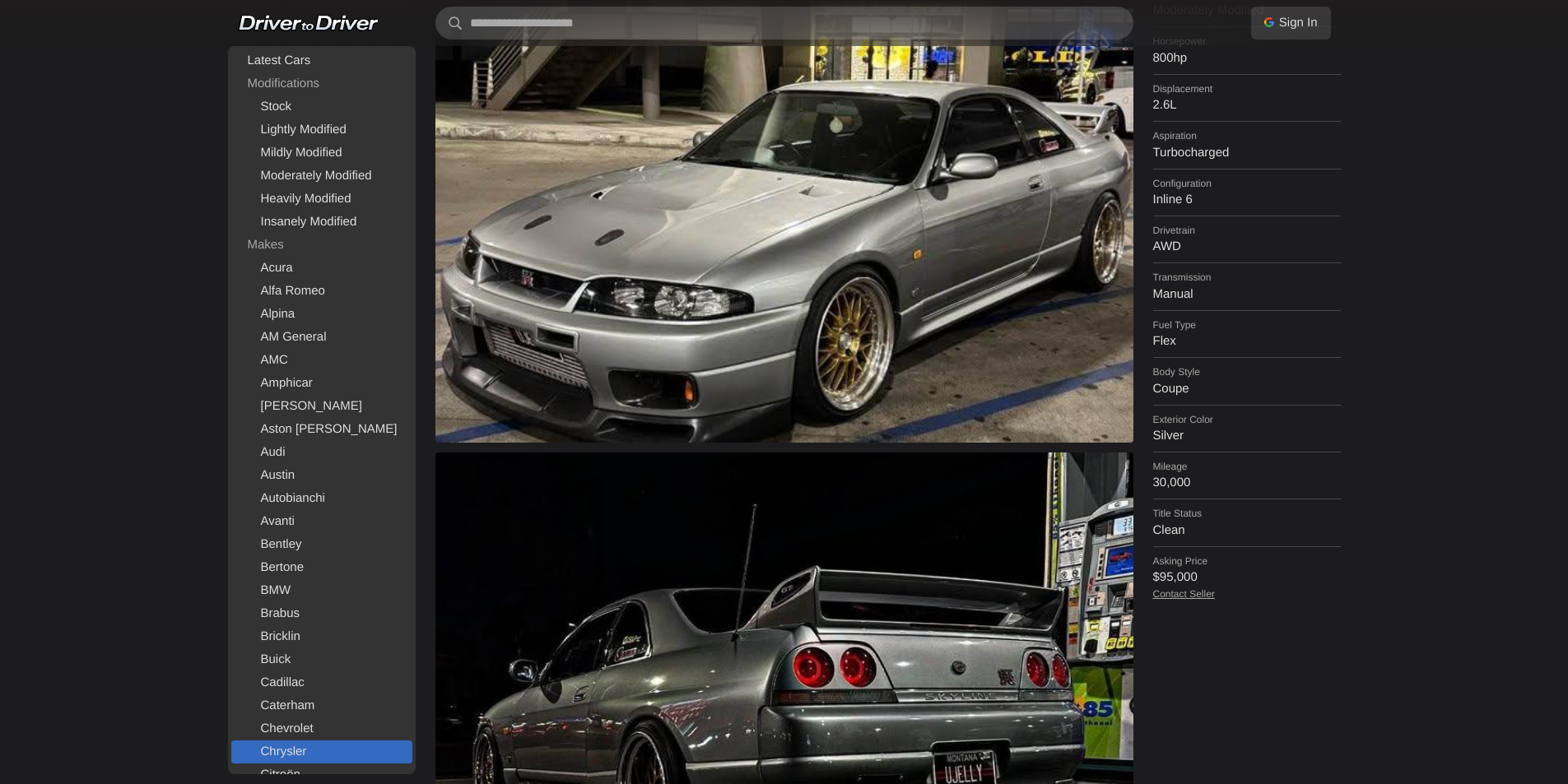
click at [307, 745] on link "Chrysler" at bounding box center [322, 752] width 181 height 23
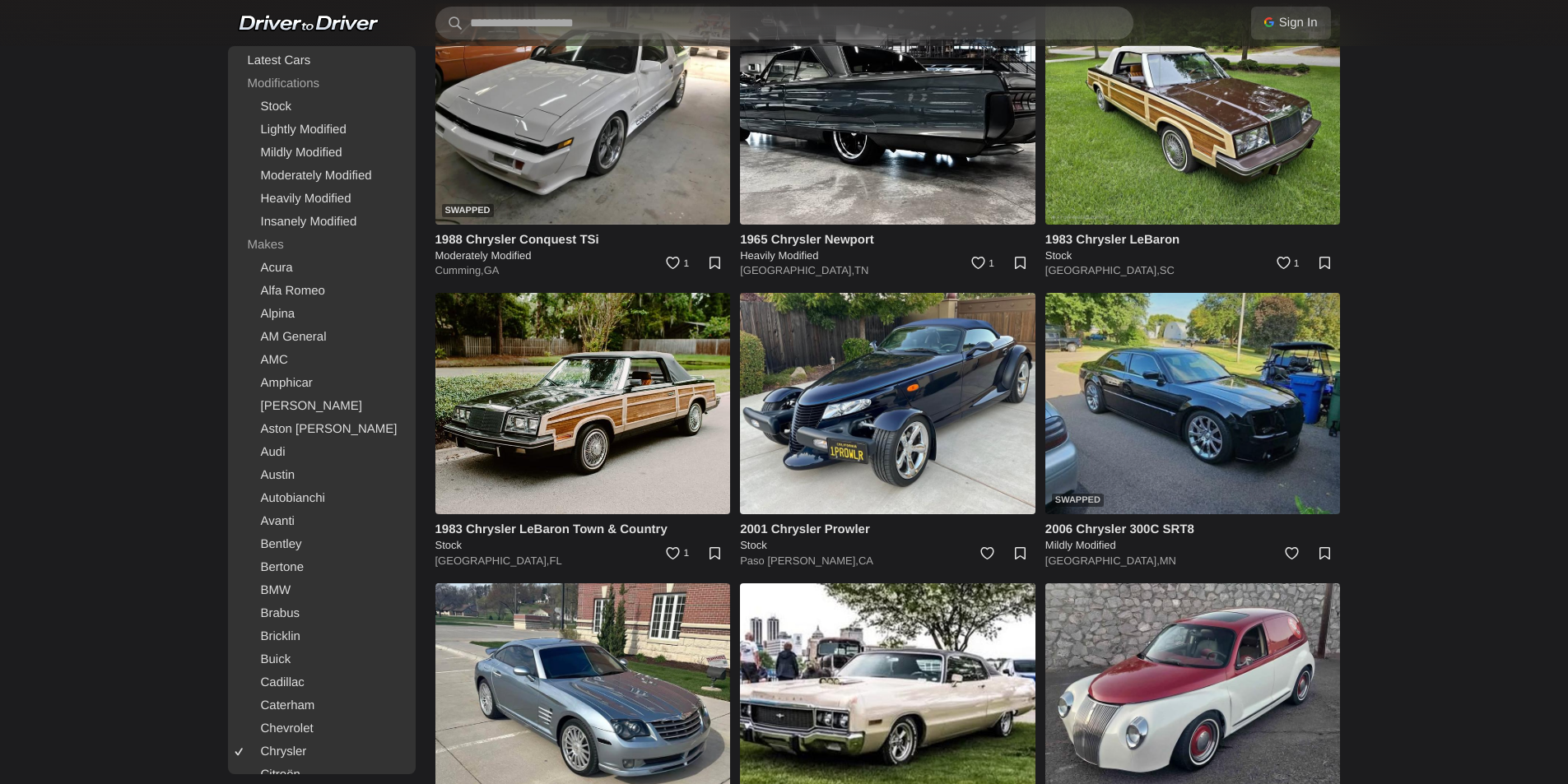
scroll to position [165, 0]
click at [1185, 414] on img at bounding box center [1192, 403] width 295 height 222
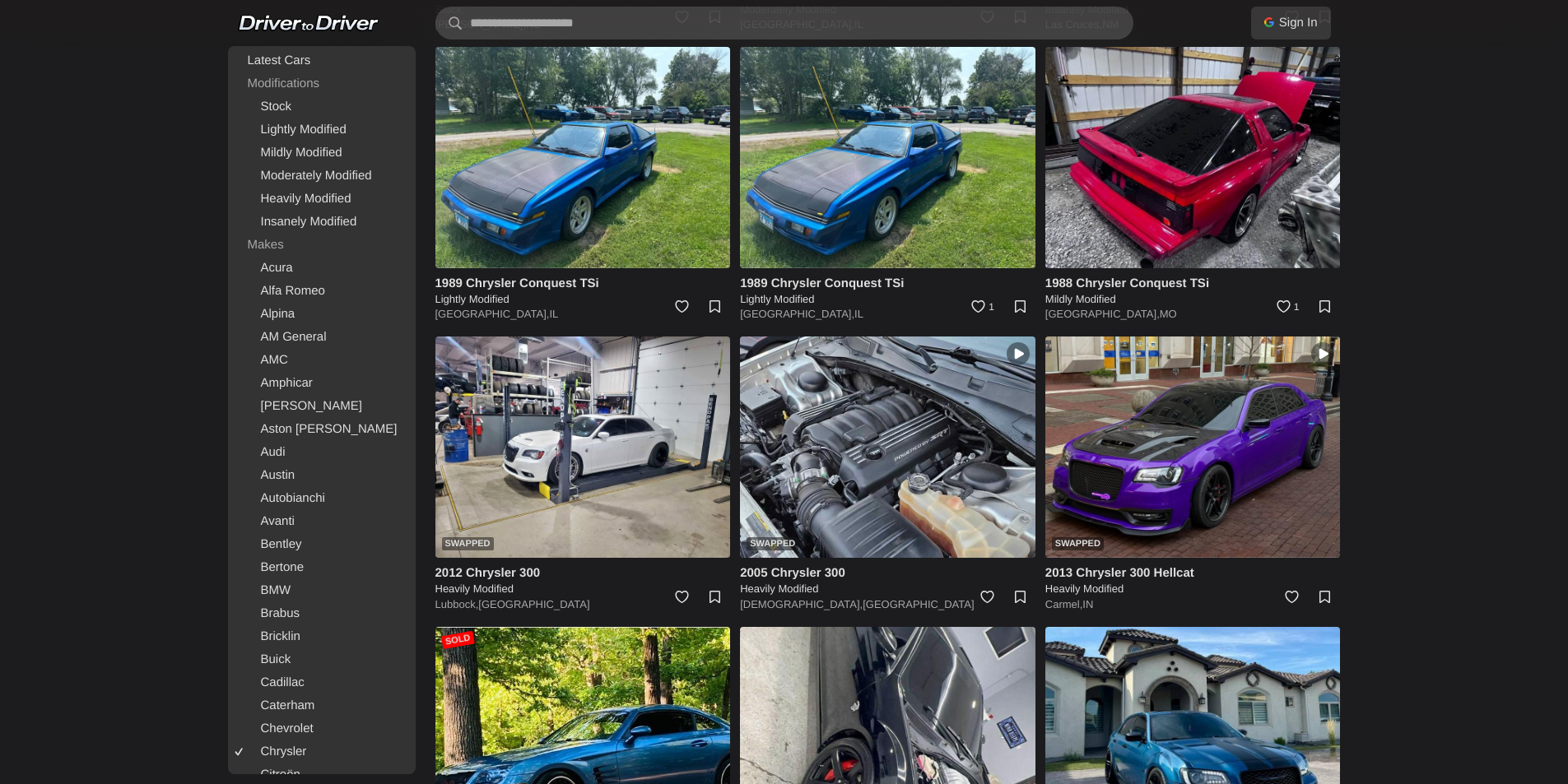
scroll to position [1070, 0]
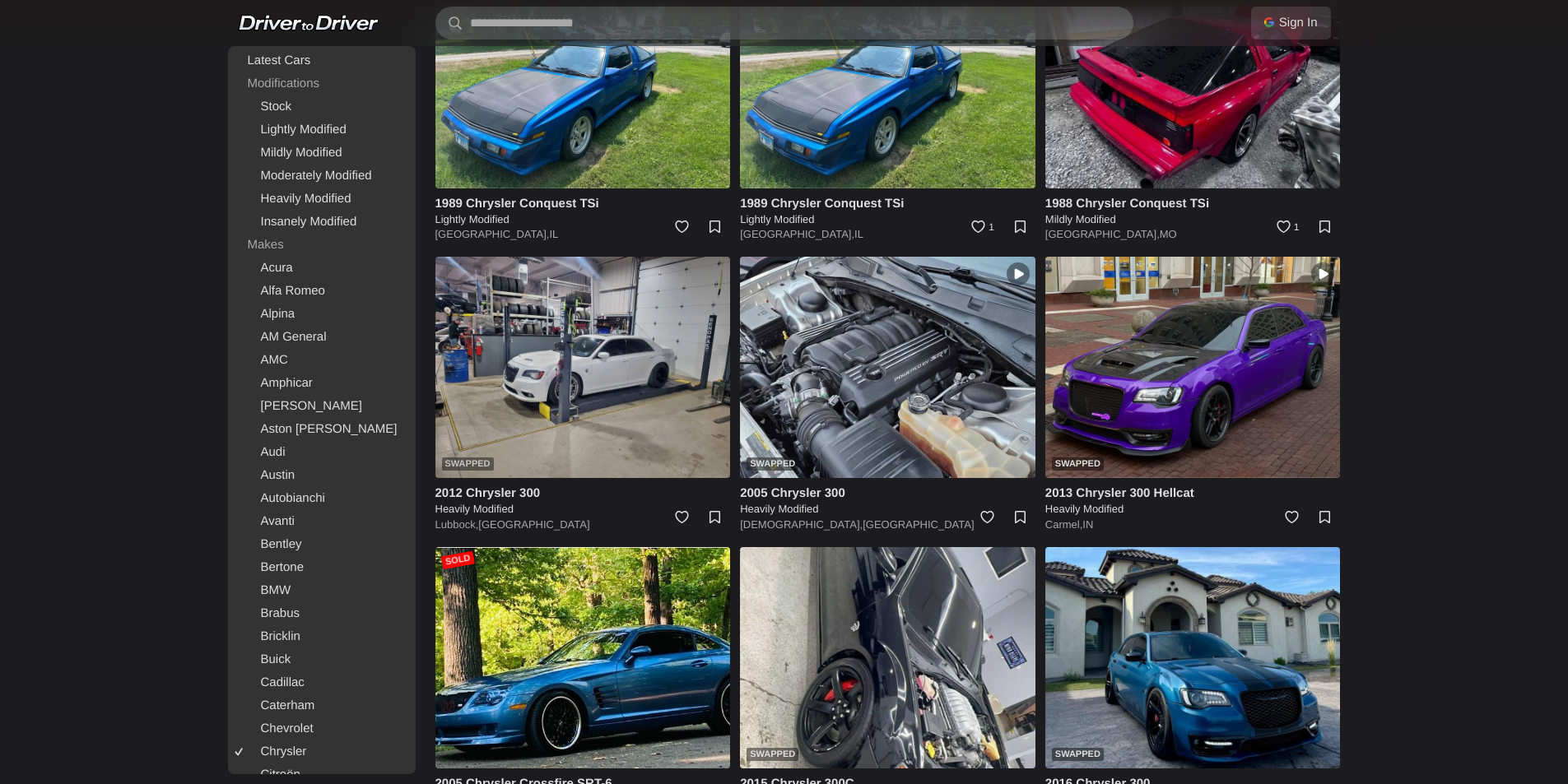
click at [538, 386] on img at bounding box center [583, 367] width 295 height 222
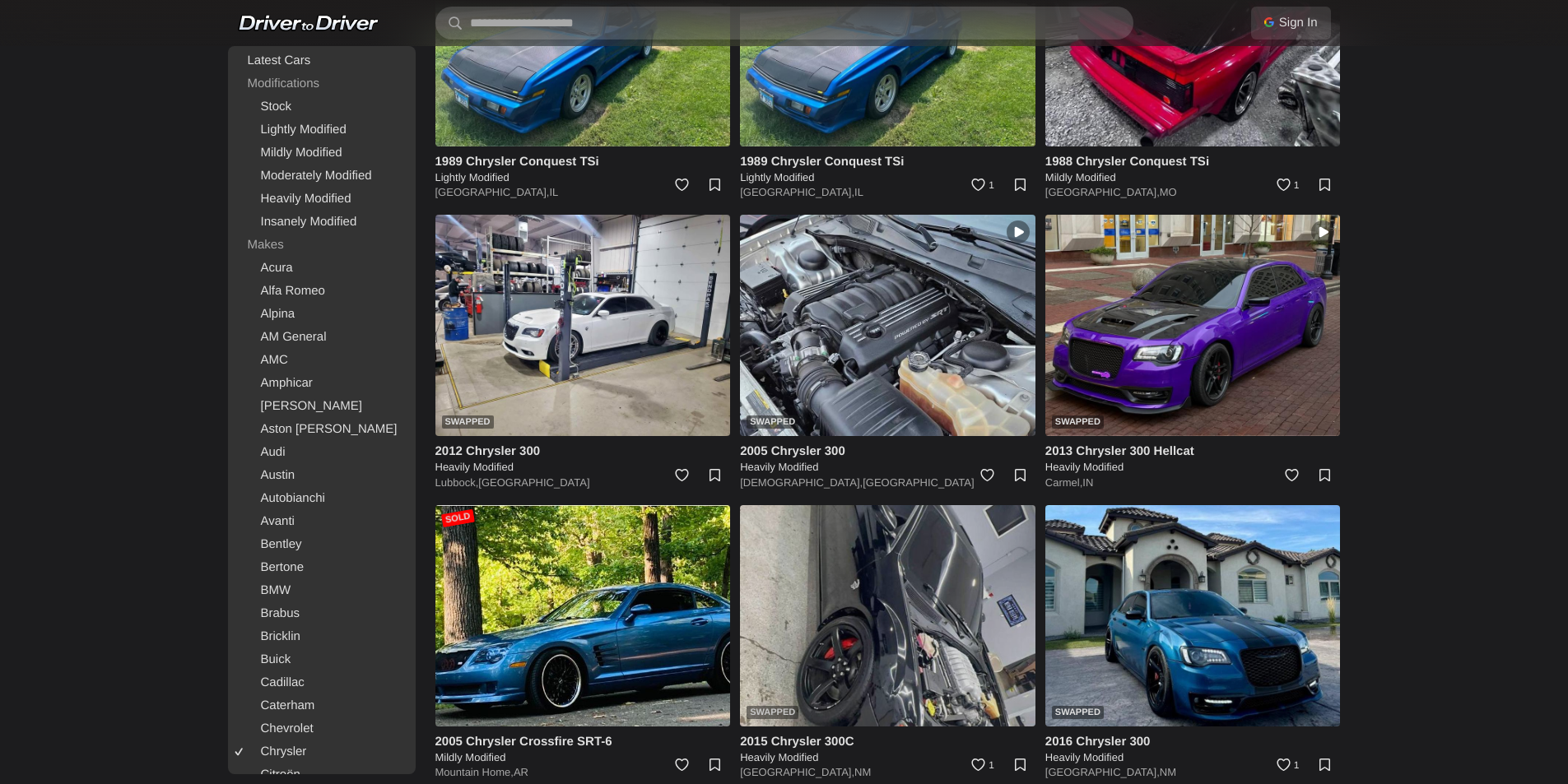
scroll to position [1316, 0]
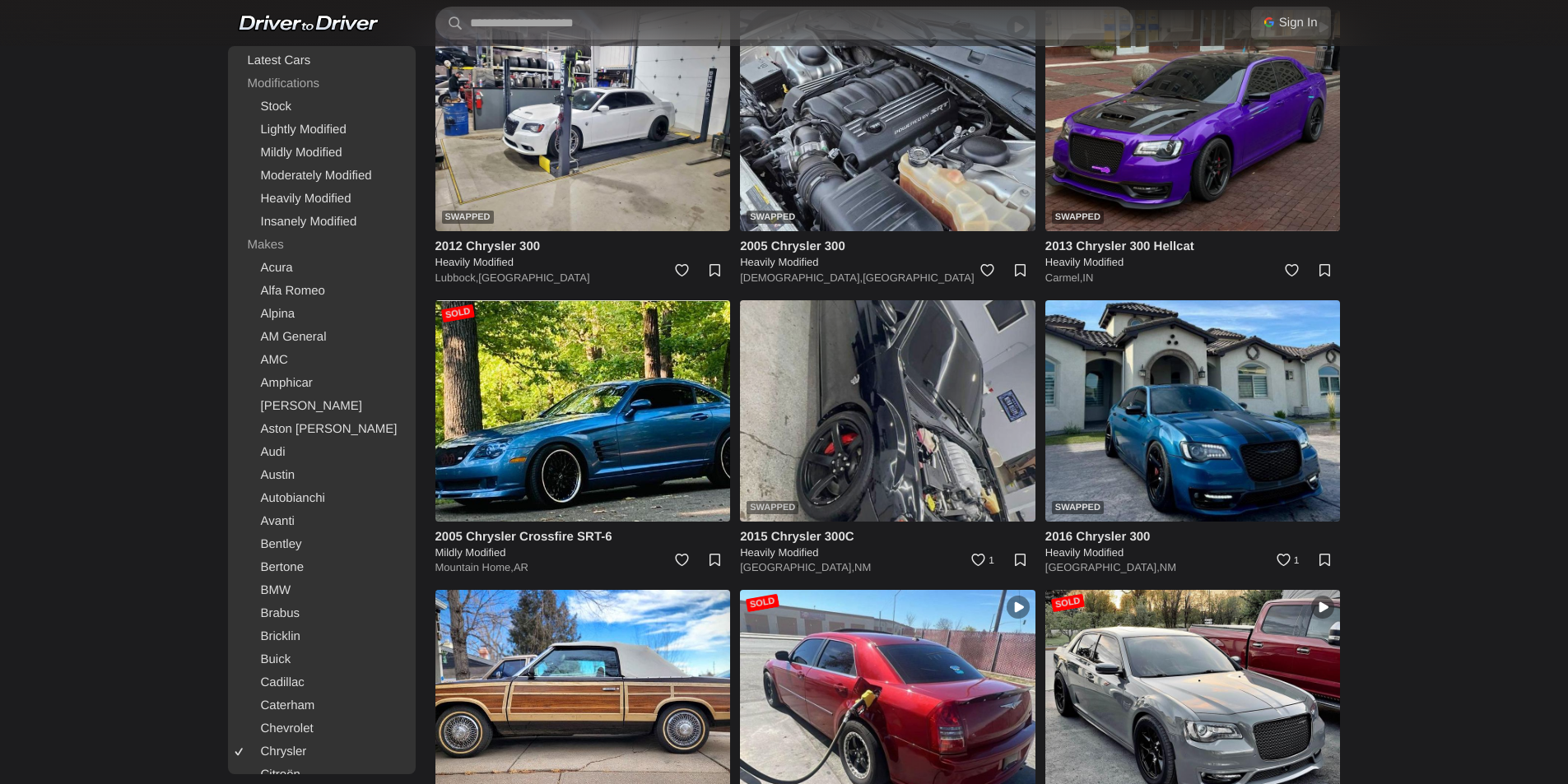
click at [881, 436] on img at bounding box center [887, 410] width 295 height 222
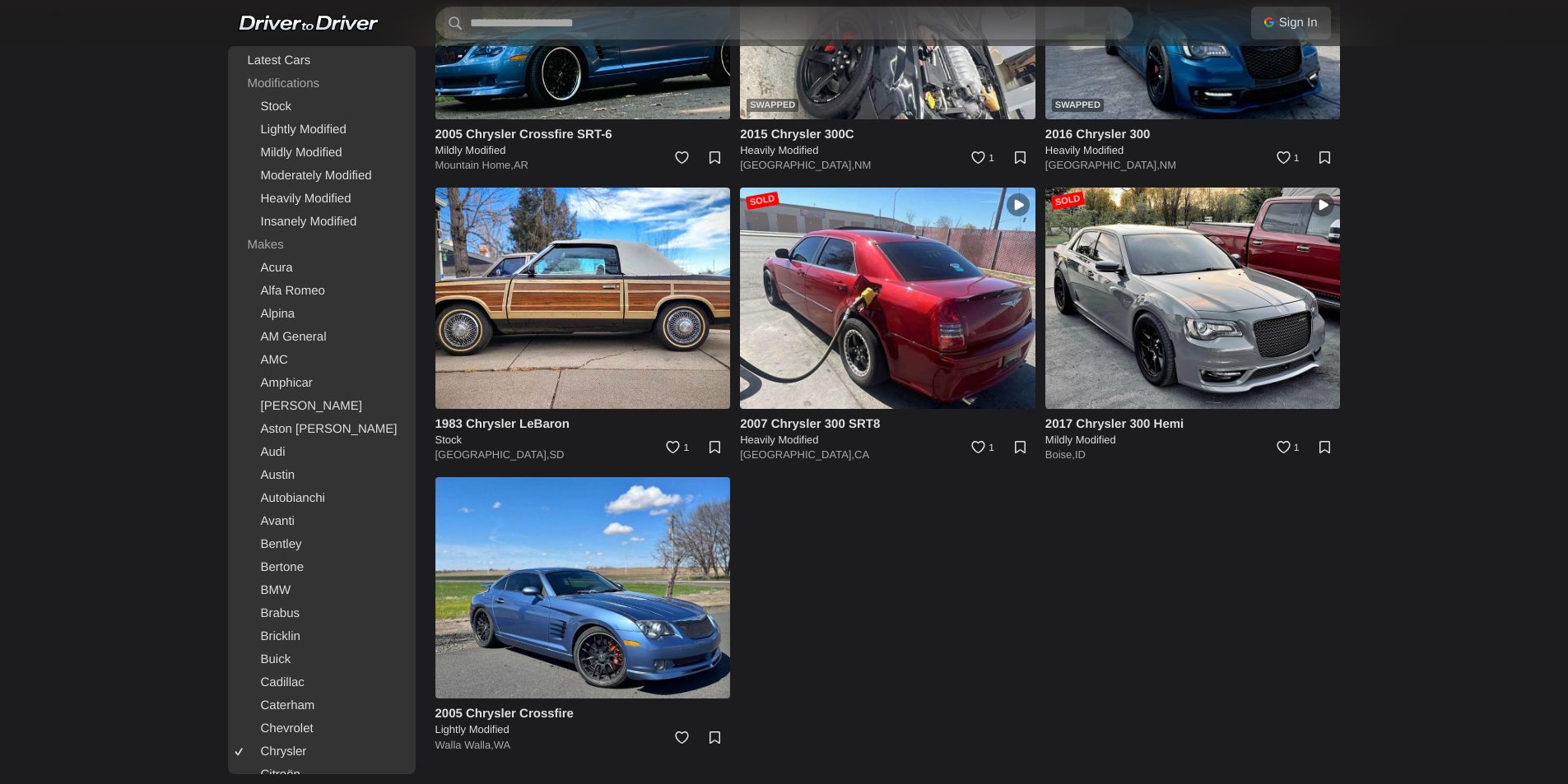
scroll to position [1720, 0]
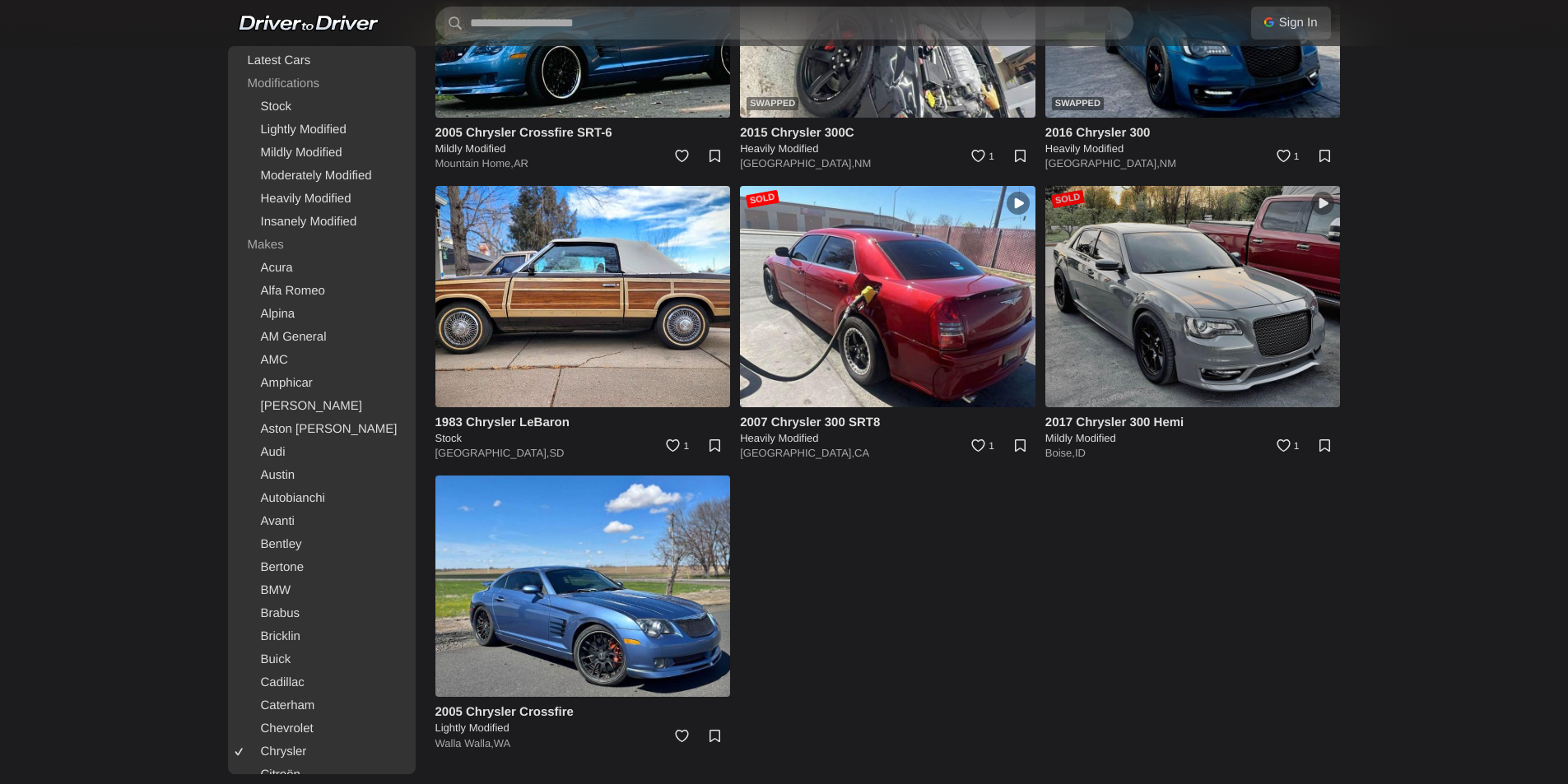
click at [1136, 342] on img at bounding box center [1192, 296] width 295 height 222
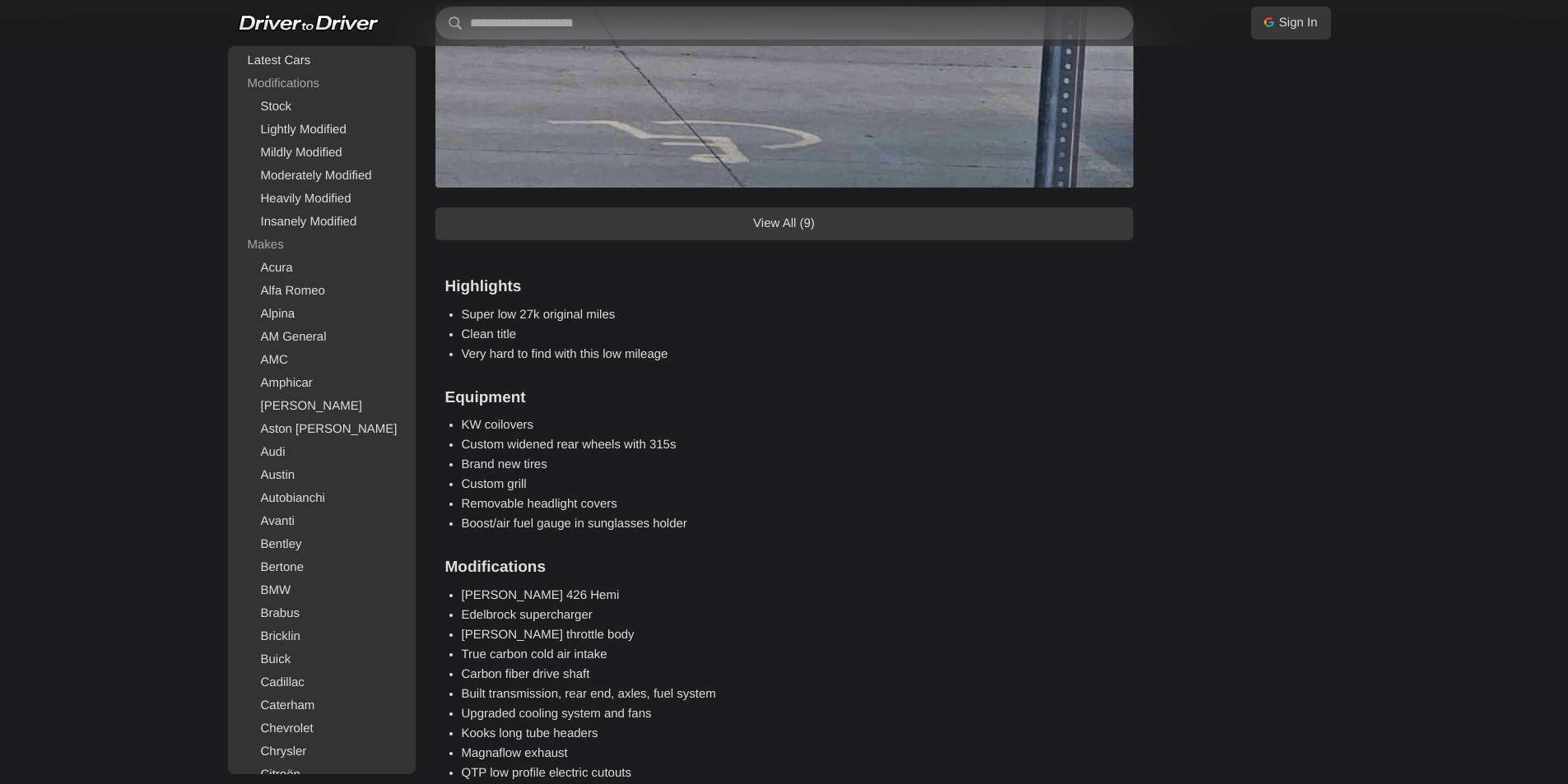
scroll to position [2139, 0]
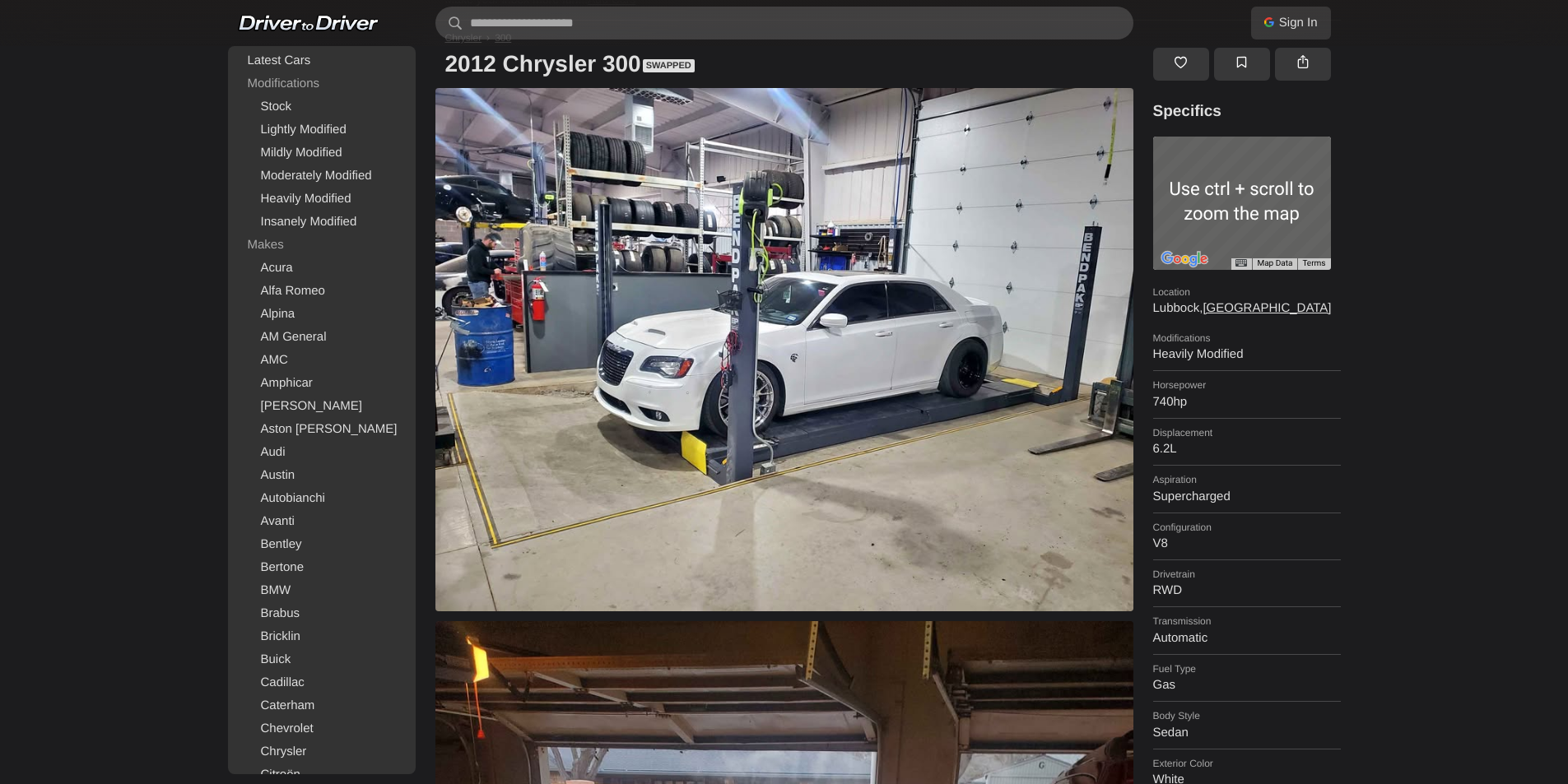
scroll to position [329, 0]
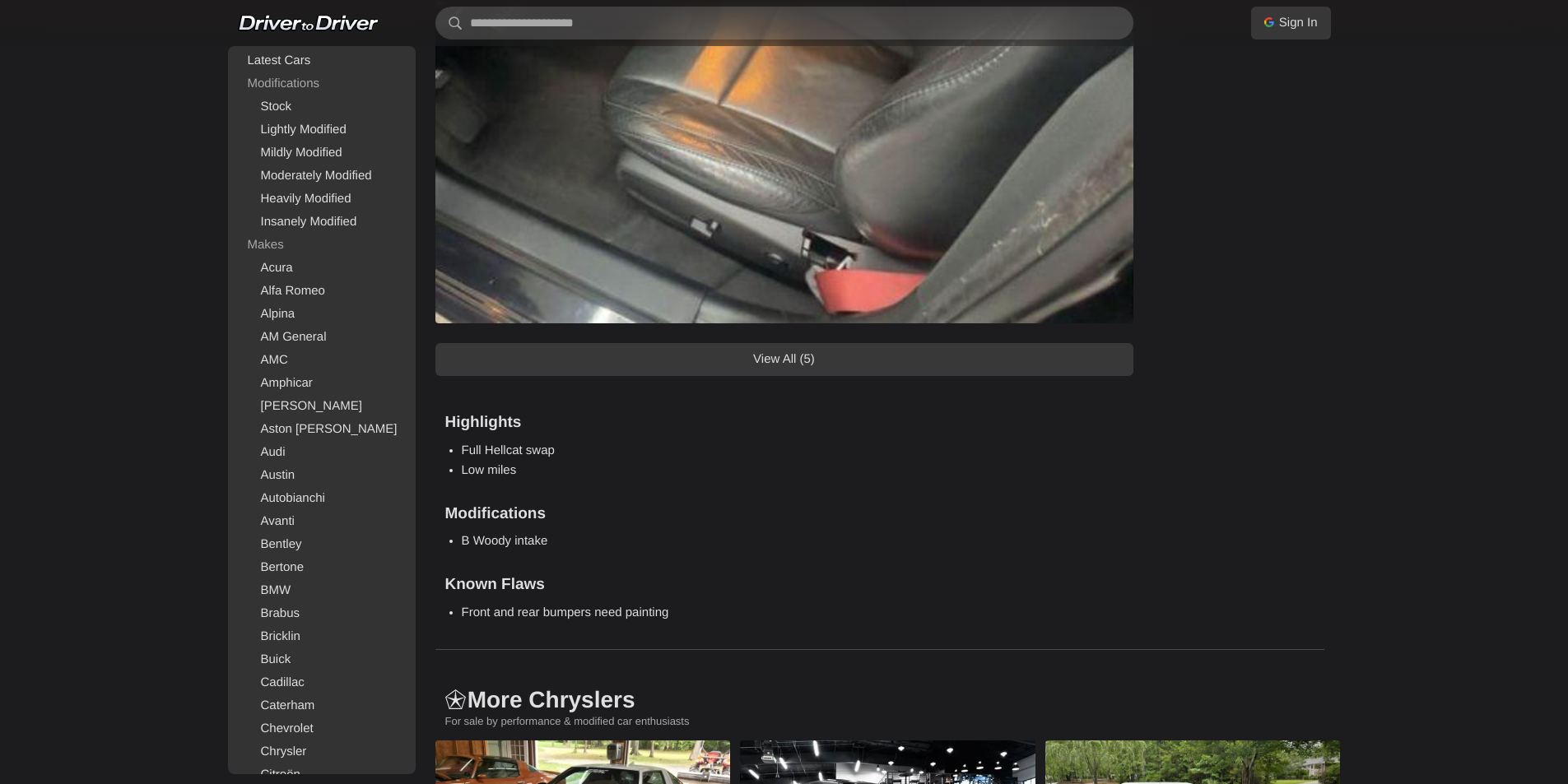
scroll to position [2057, 0]
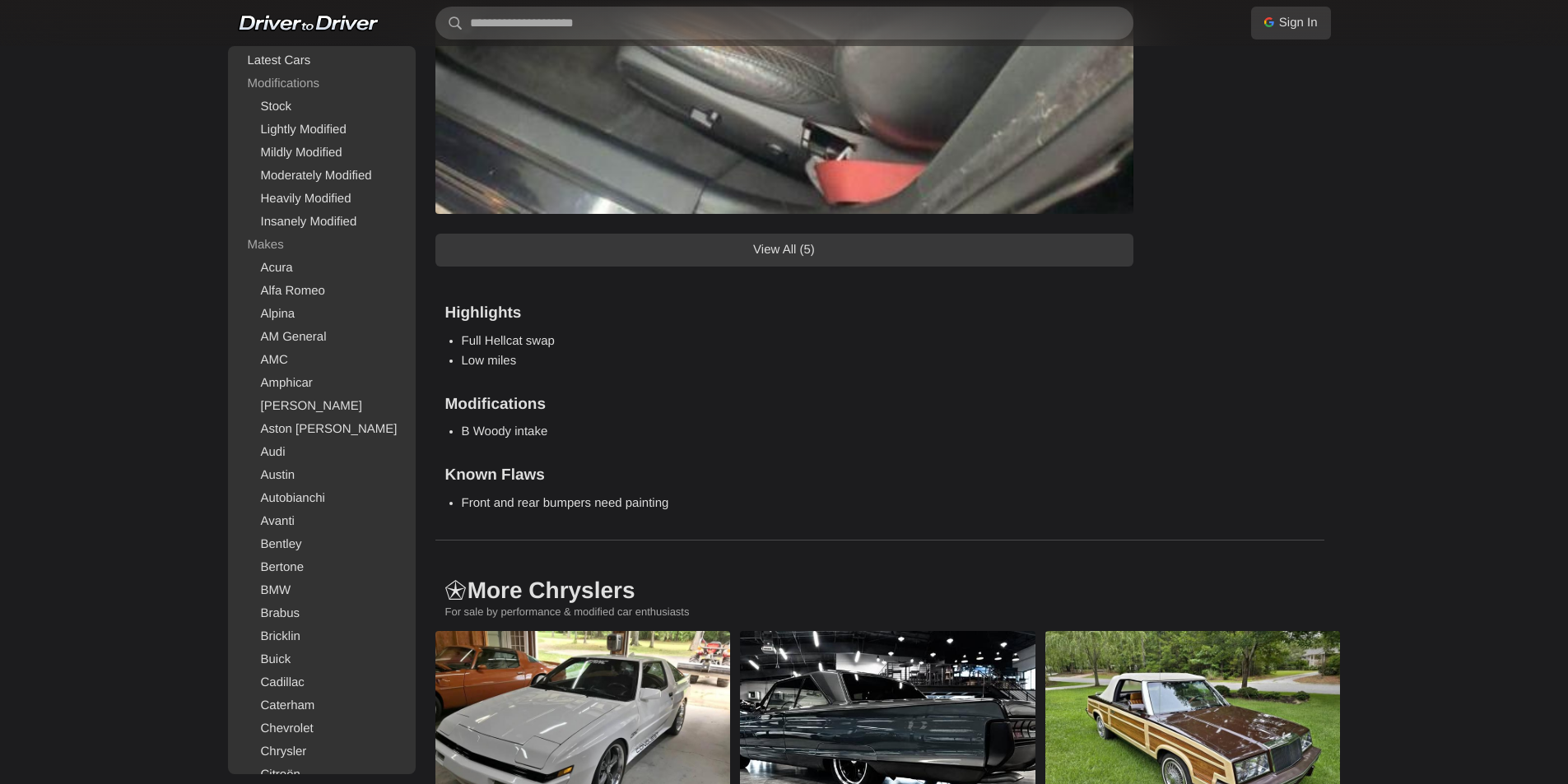
click at [710, 265] on link "View All (5)" at bounding box center [784, 250] width 698 height 33
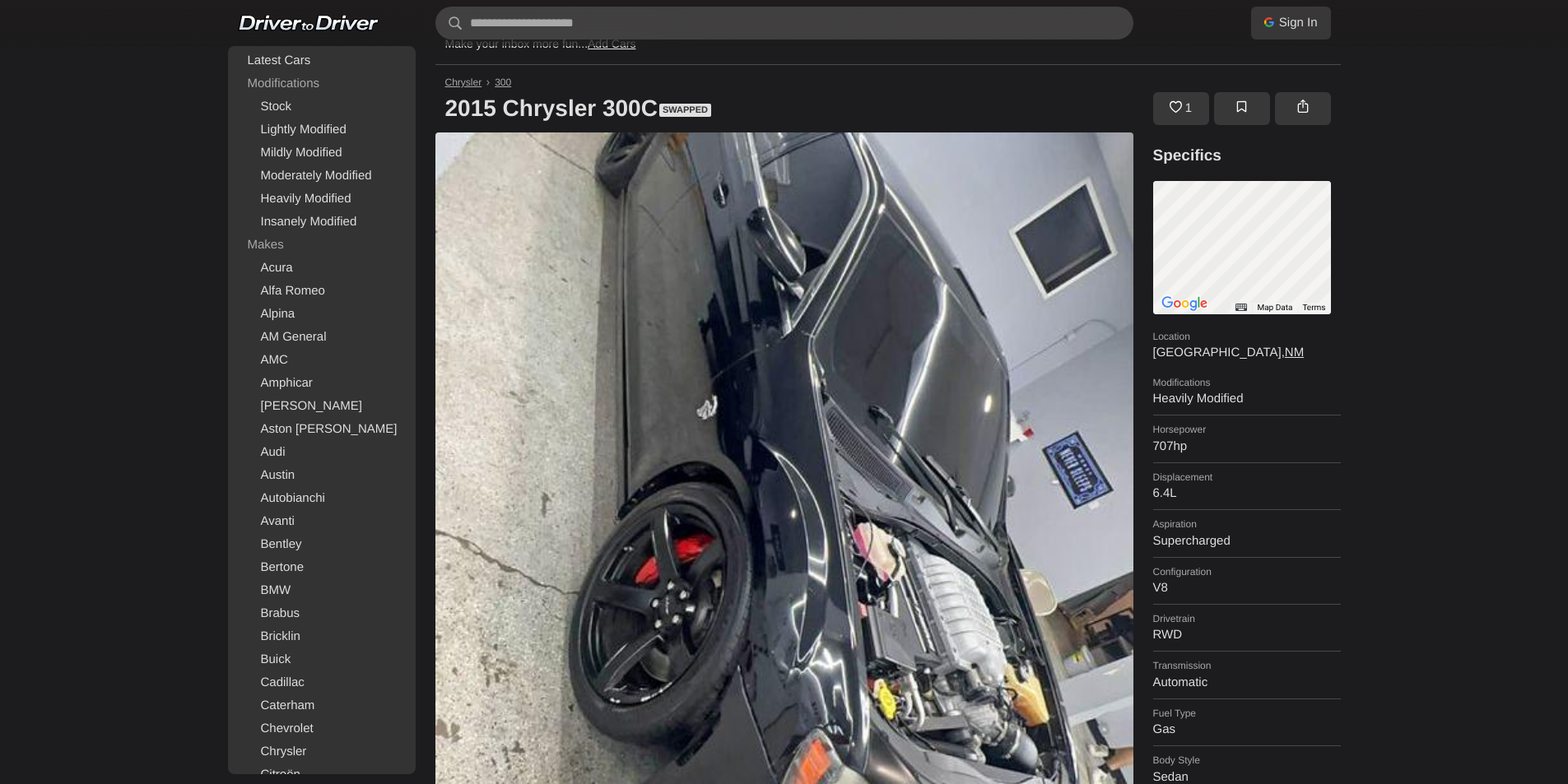
scroll to position [0, 0]
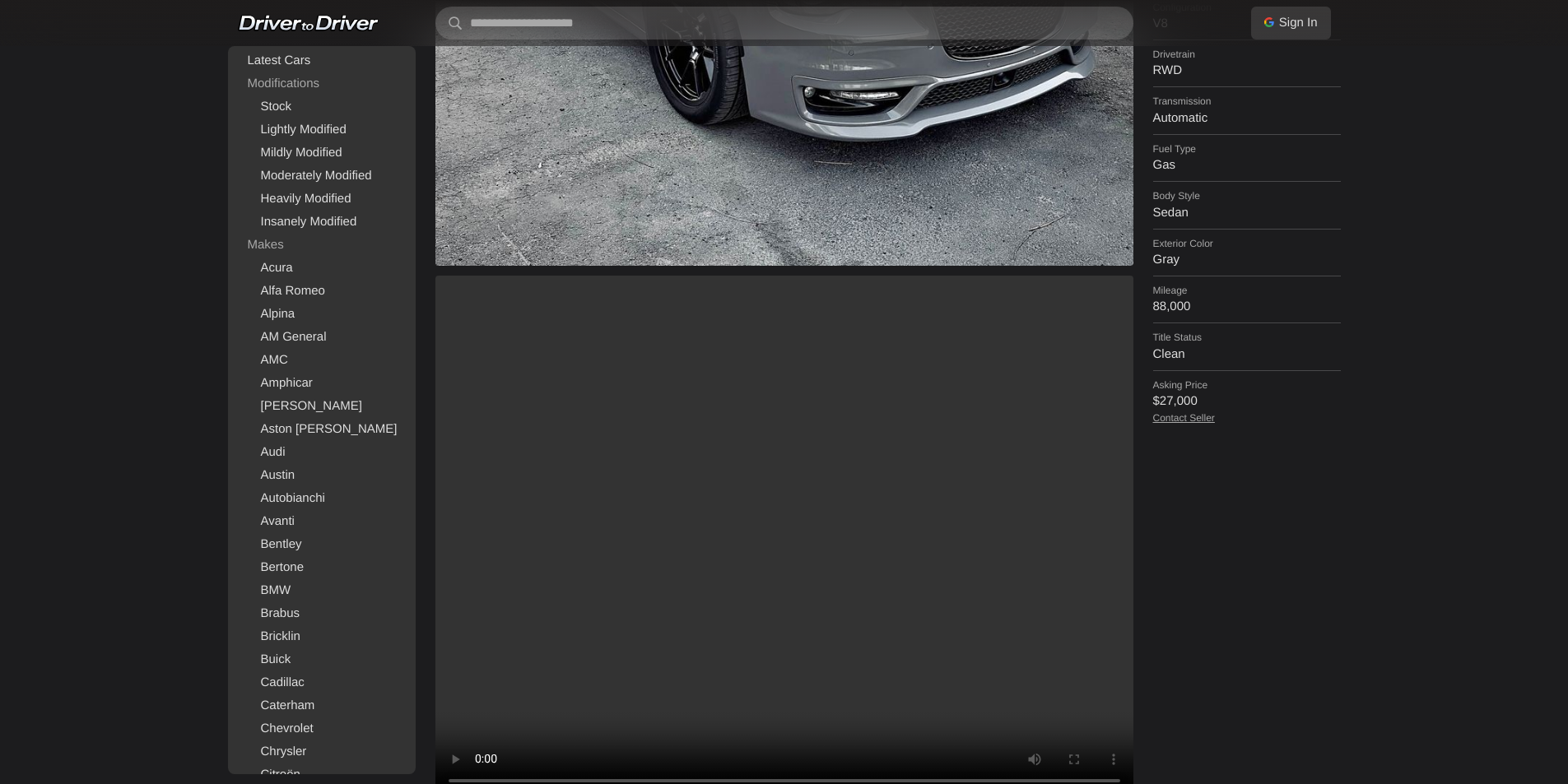
scroll to position [740, 0]
